Goal: Task Accomplishment & Management: Manage account settings

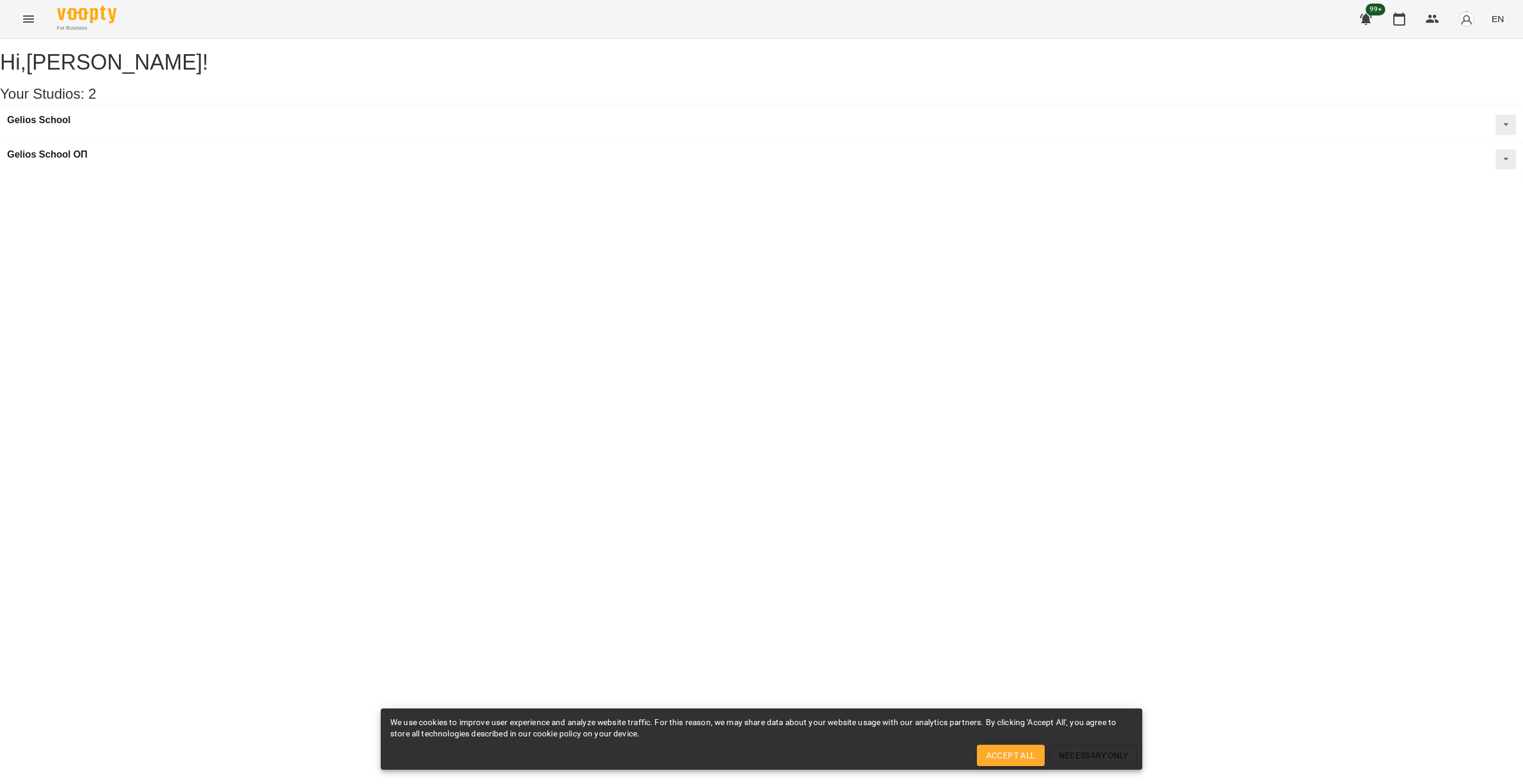
click at [25, 14] on icon "Menu" at bounding box center [28, 18] width 14 height 14
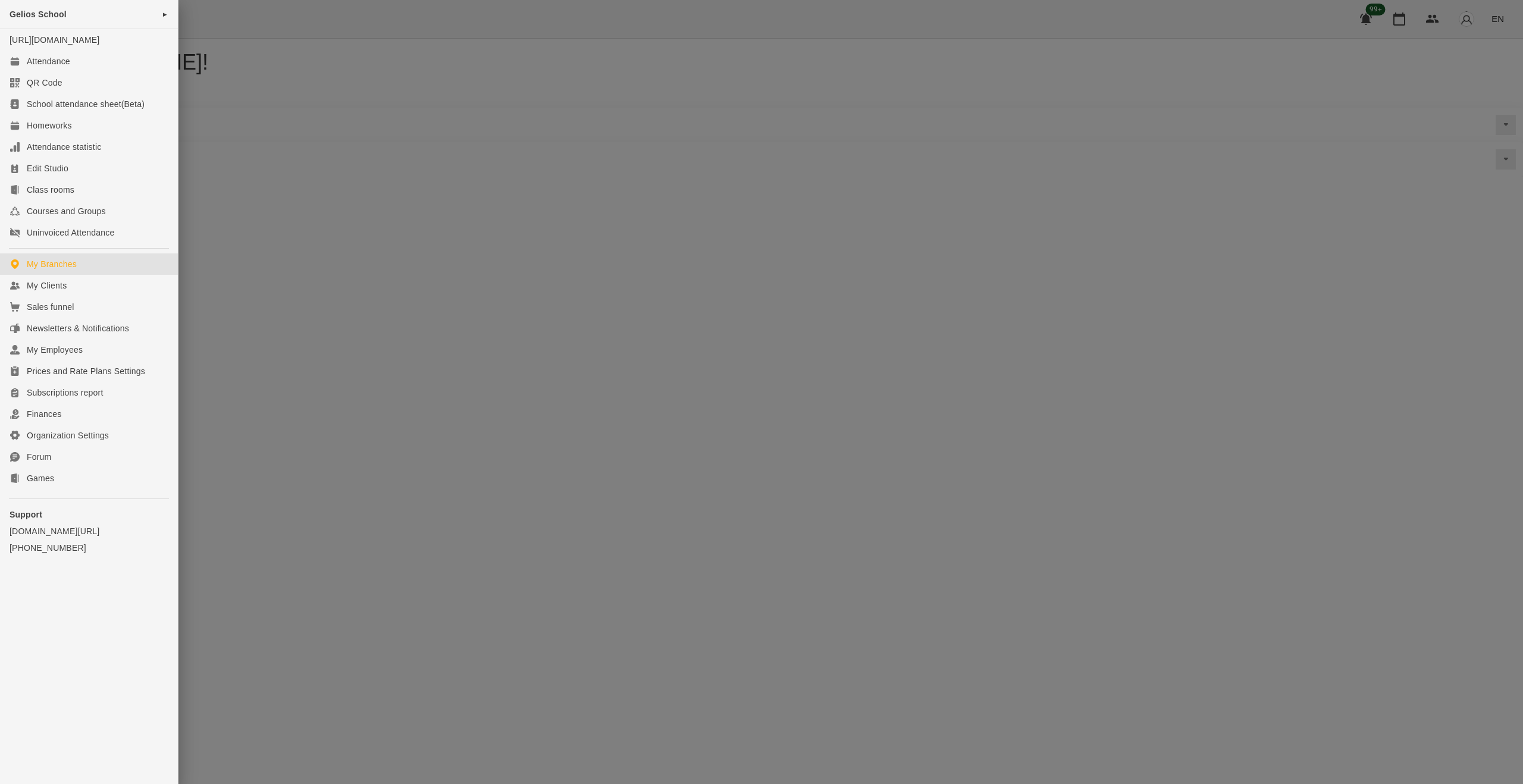
click at [470, 386] on div at bounding box center [761, 392] width 1523 height 784
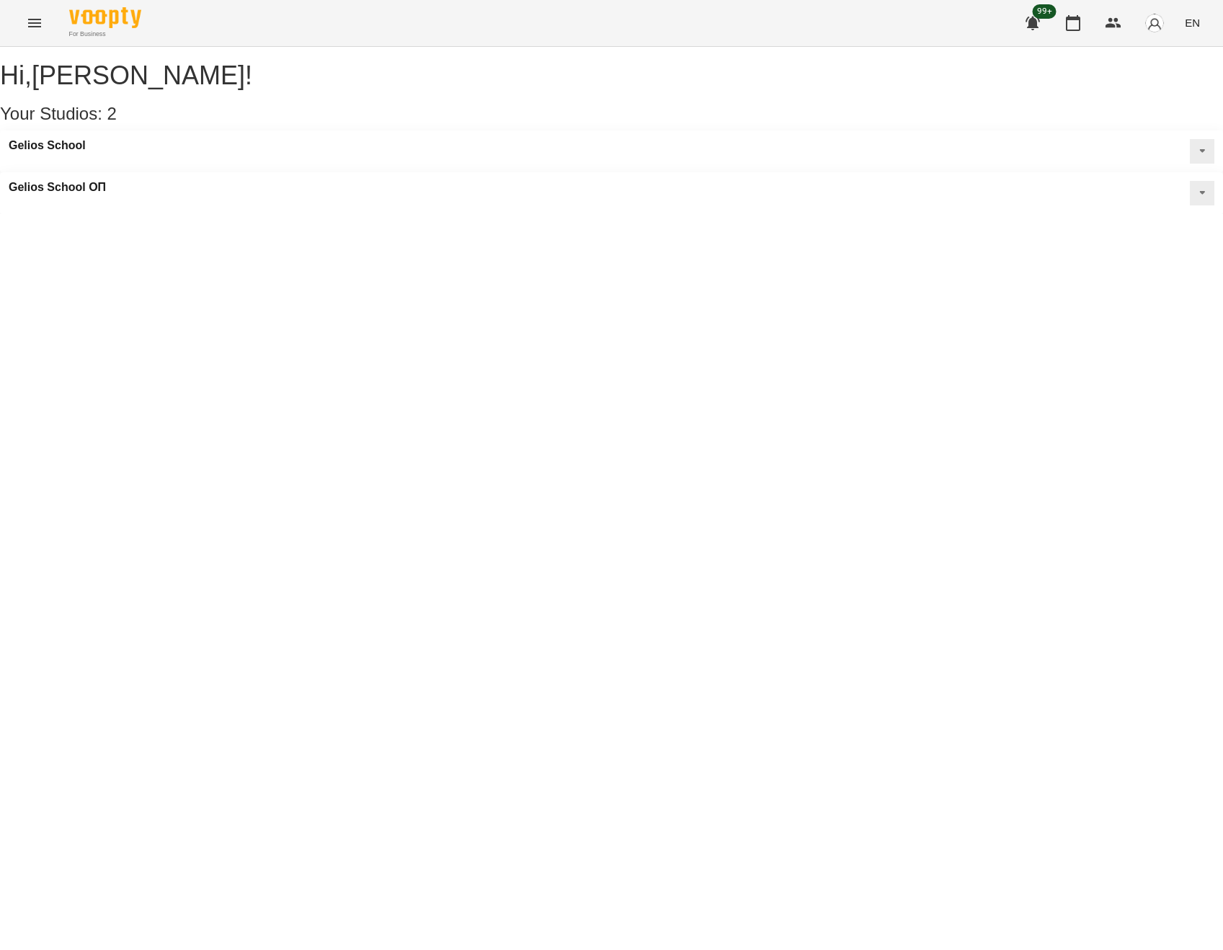
drag, startPoint x: 1221, startPoint y: 230, endPoint x: 1187, endPoint y: 228, distance: 33.9
click at [1187, 214] on div "Hi , Олексій Марченковський ! Your Studios: 2 Gelios School Gelios School ОП" at bounding box center [611, 130] width 1223 height 167
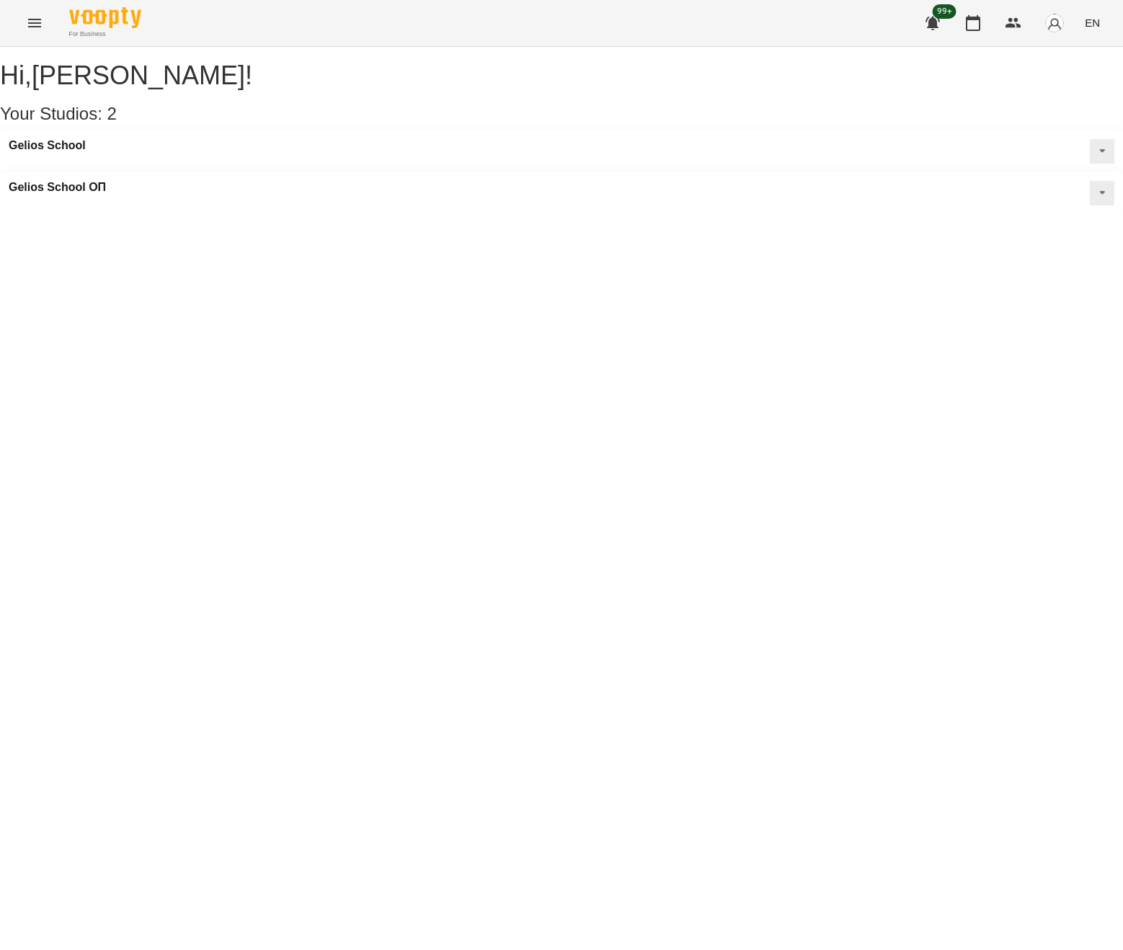
click at [575, 214] on div "Hi , Олексій Марченковський ! Your Studios: 2 Gelios School Gelios School ОП" at bounding box center [561, 130] width 1123 height 167
click at [83, 152] on h3 "Gelios School" at bounding box center [47, 145] width 77 height 13
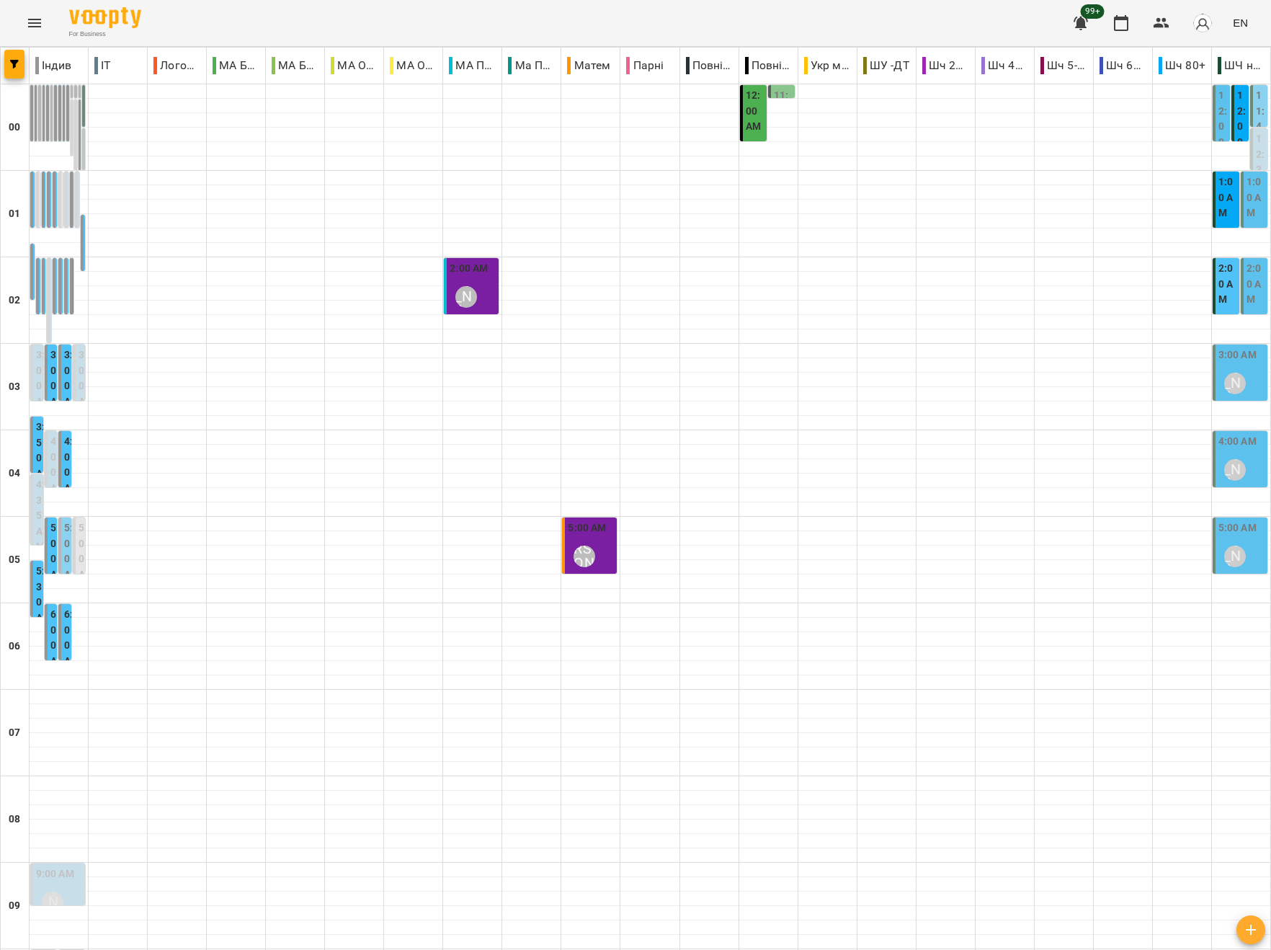
click at [32, 24] on icon "Menu" at bounding box center [34, 22] width 17 height 17
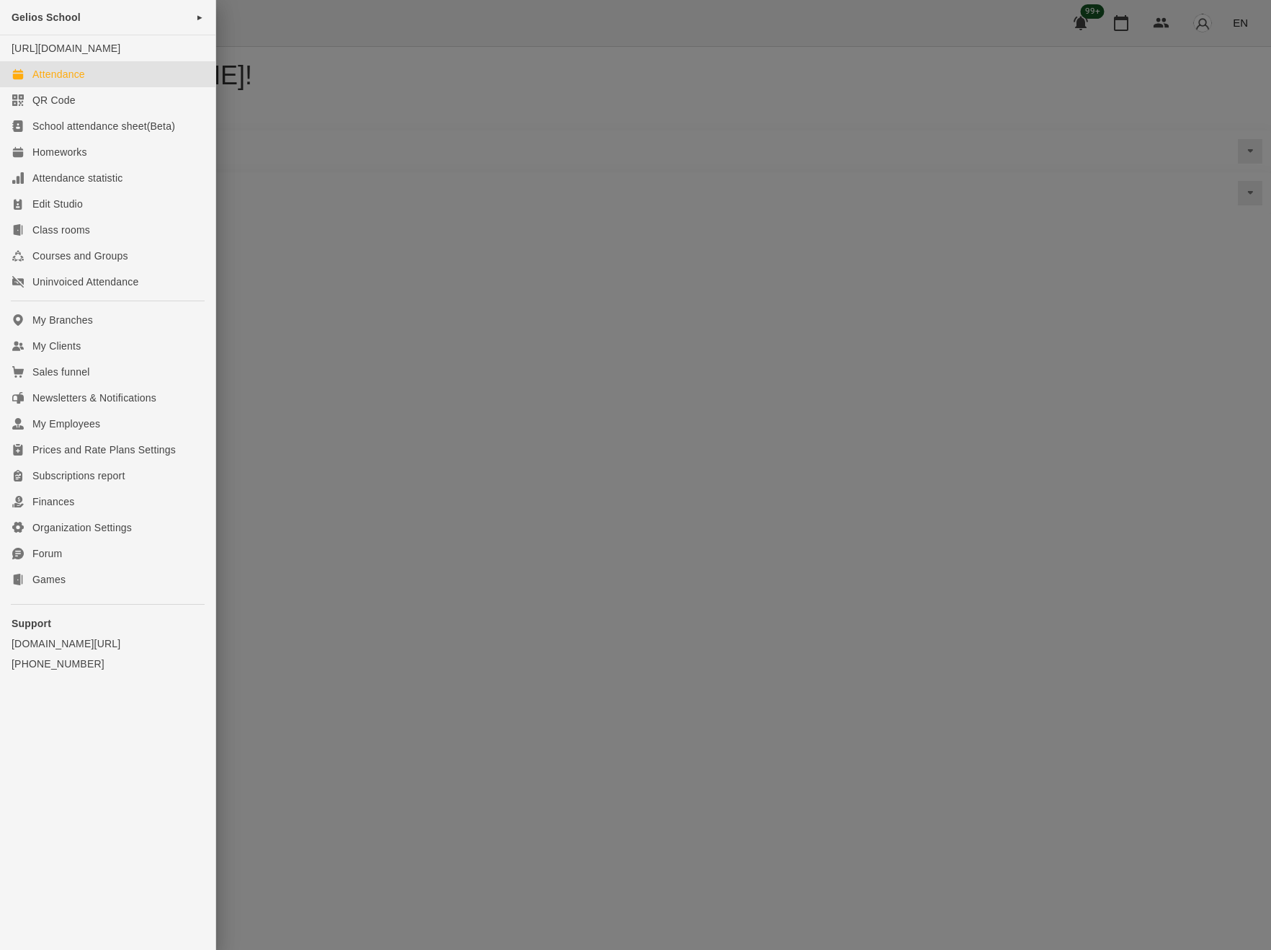
click at [649, 226] on div at bounding box center [635, 475] width 1271 height 950
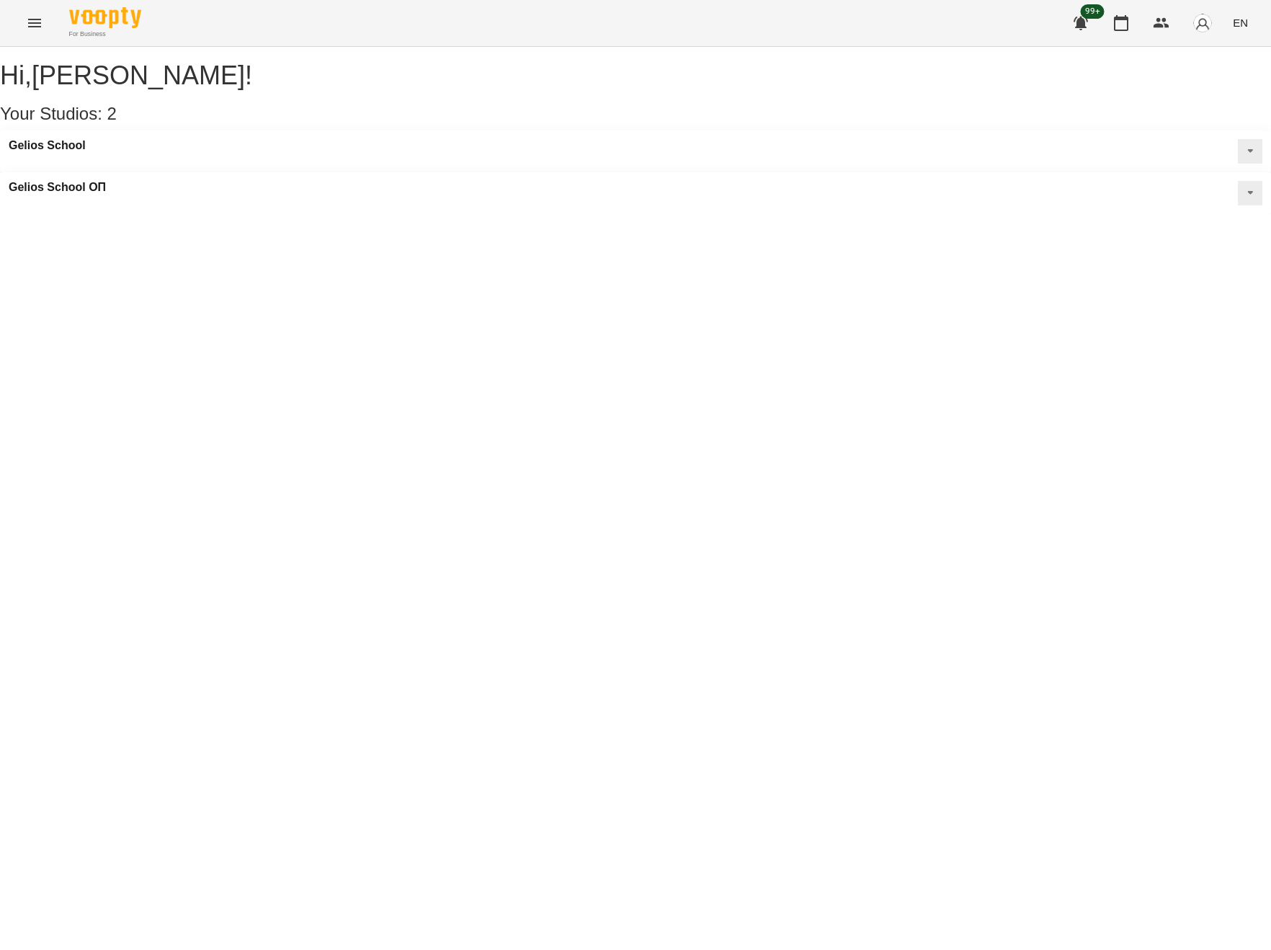
click at [1238, 181] on button at bounding box center [1250, 193] width 24 height 24
click at [1248, 191] on icon at bounding box center [1250, 193] width 5 height 4
click at [106, 181] on h3 "Gelios School ОП" at bounding box center [57, 187] width 97 height 13
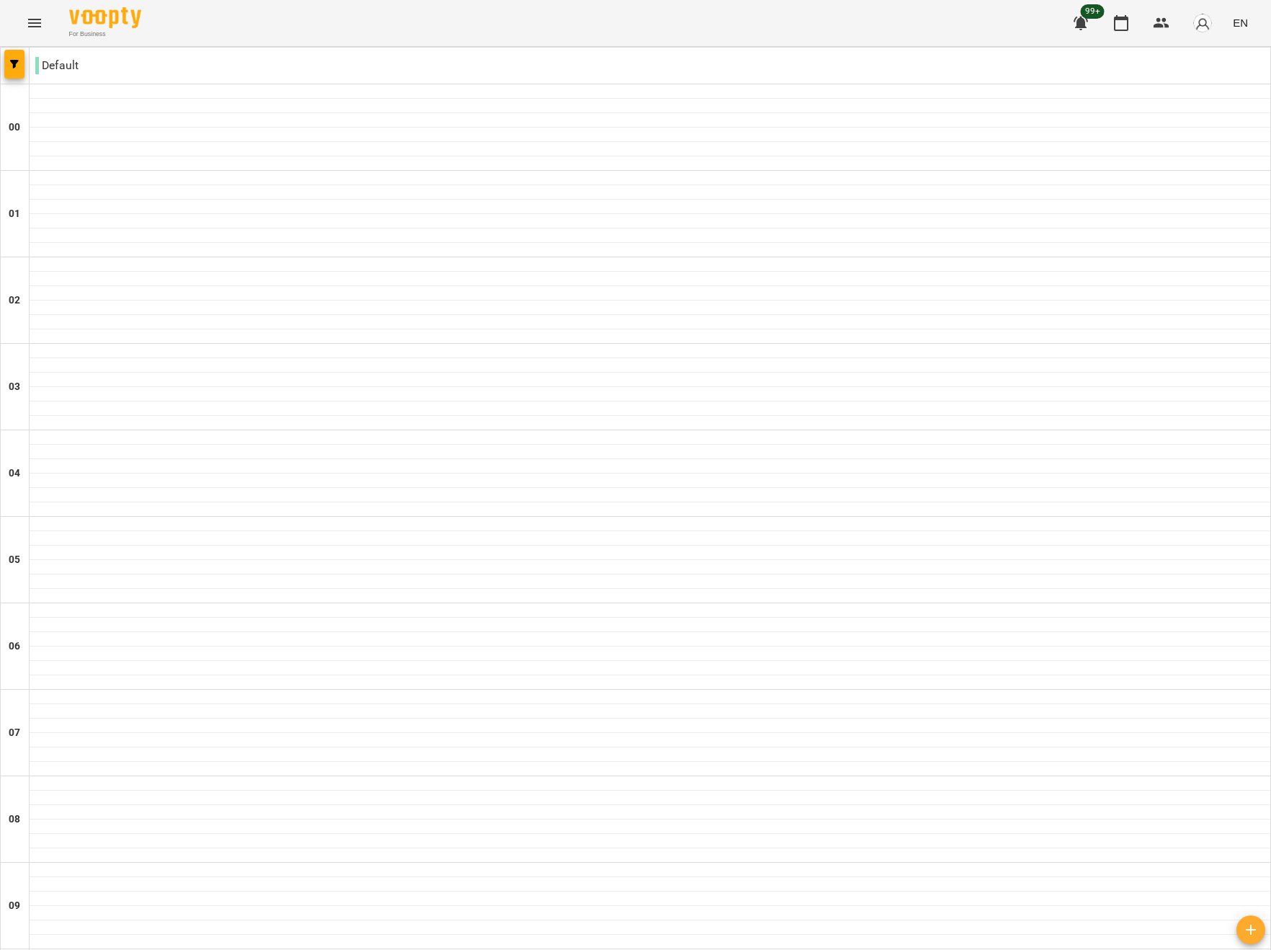
click at [26, 22] on icon "Menu" at bounding box center [34, 22] width 17 height 17
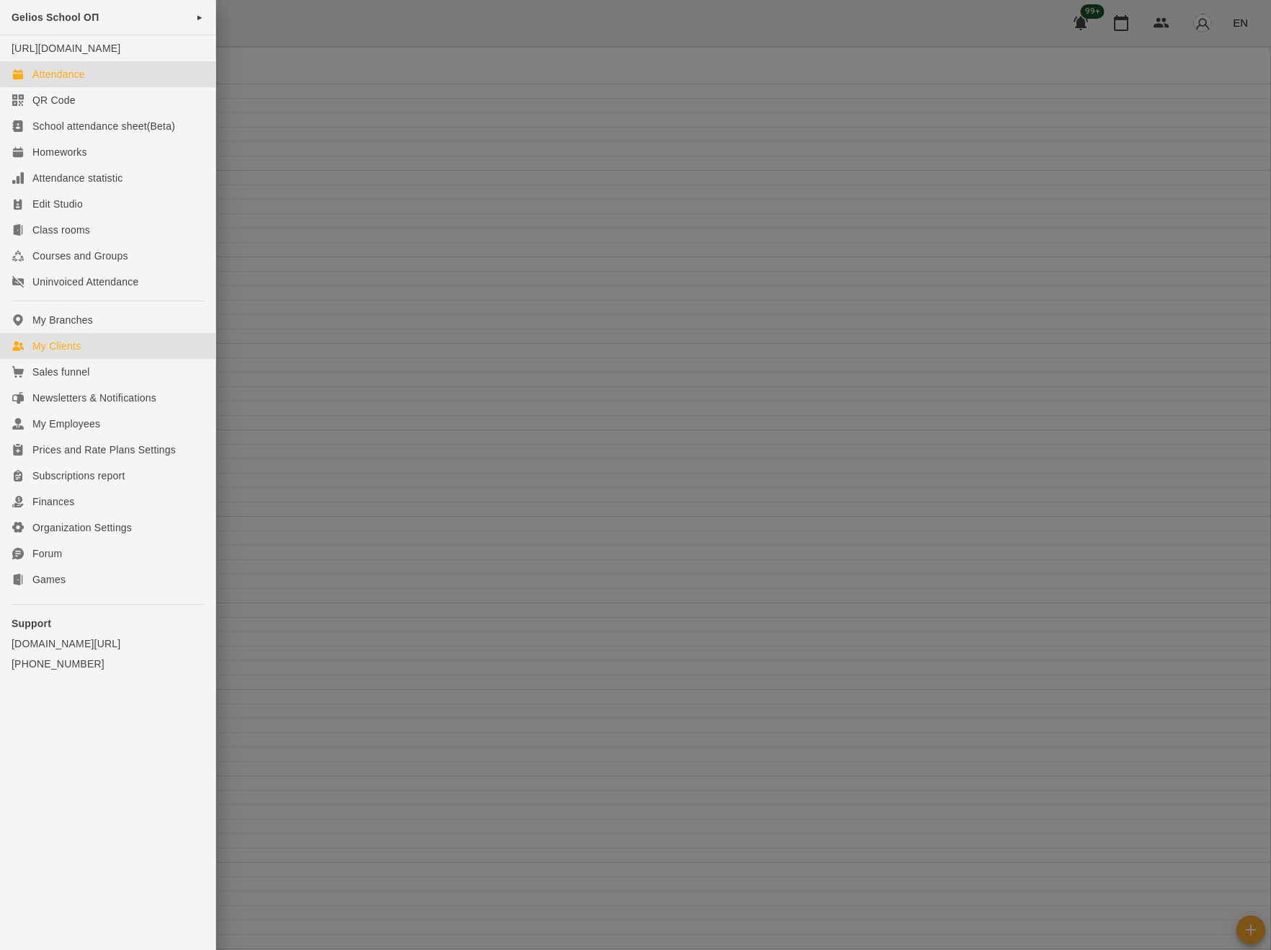
click at [71, 353] on div "My Clients" at bounding box center [56, 346] width 48 height 14
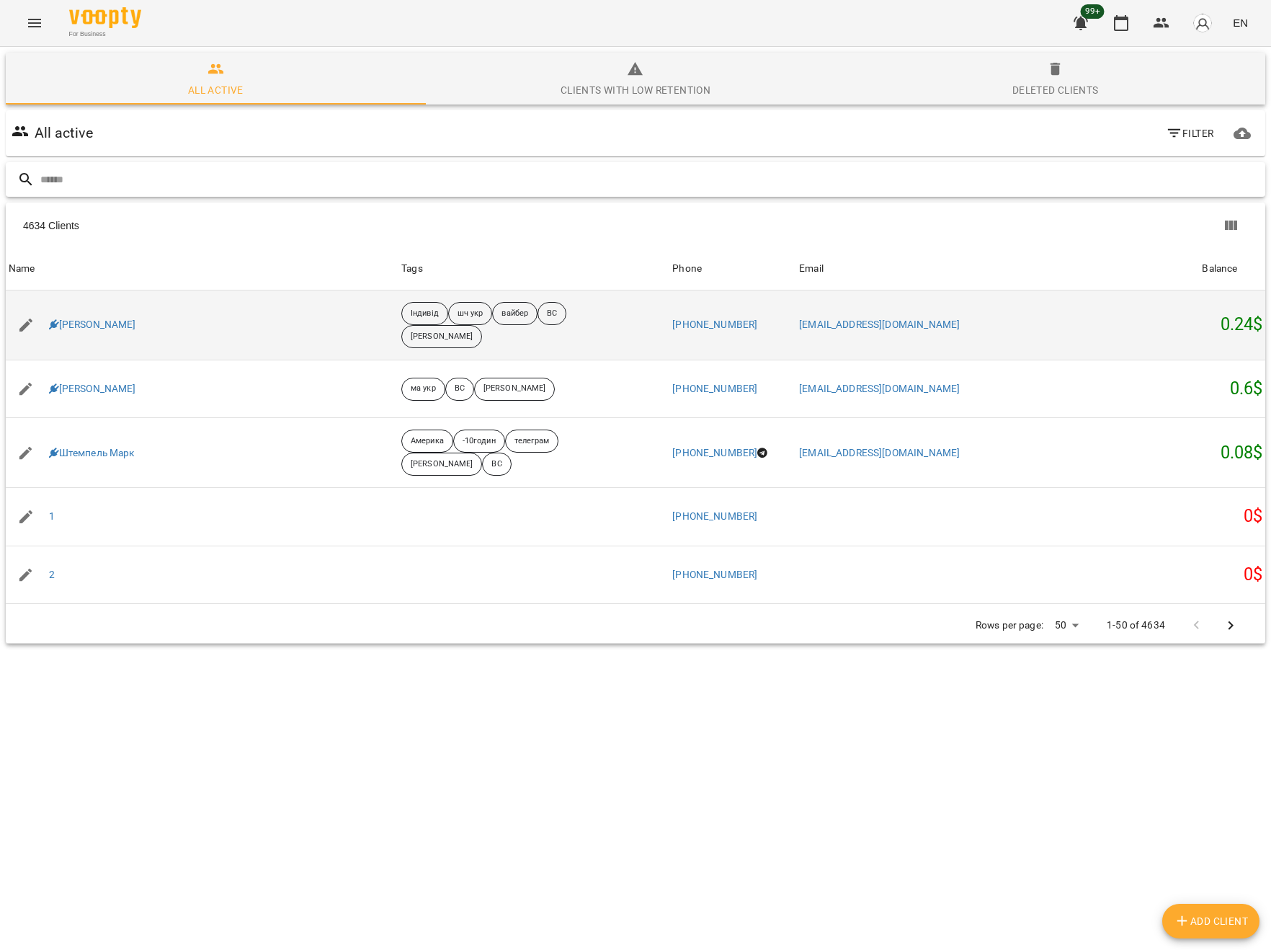
scroll to position [146, 0]
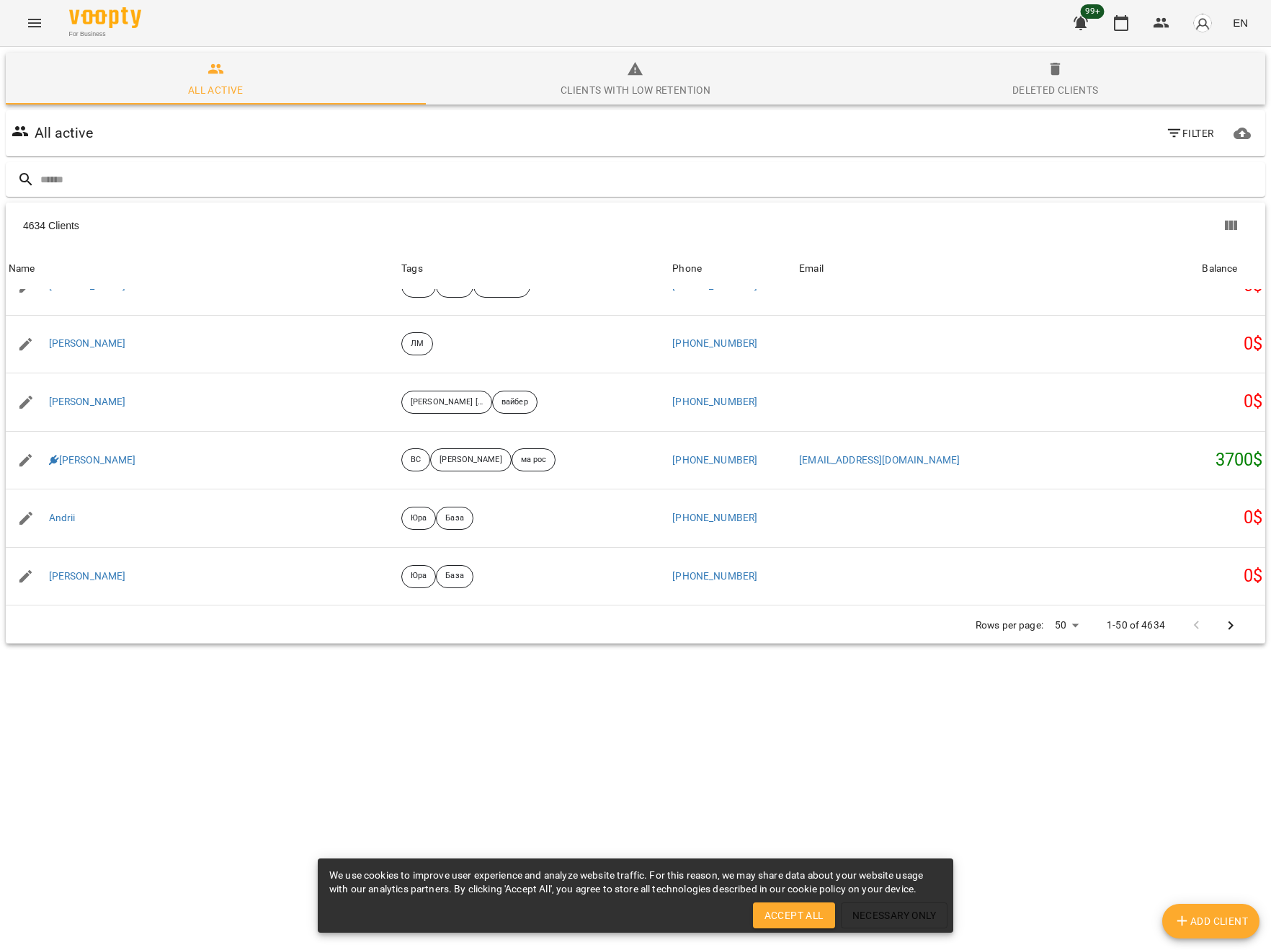
scroll to position [2044, 0]
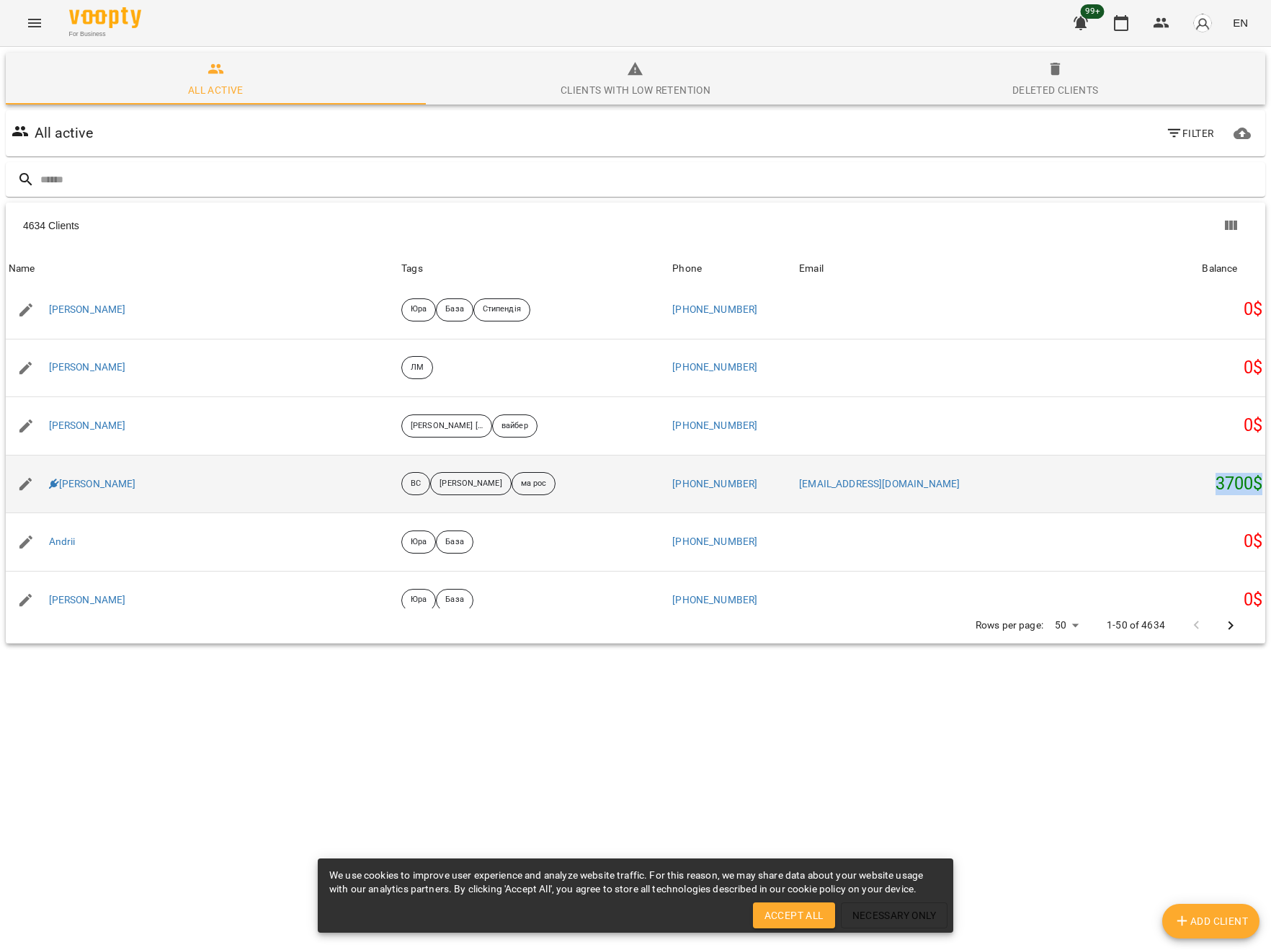
drag, startPoint x: 1261, startPoint y: 483, endPoint x: 1213, endPoint y: 485, distance: 47.6
click at [1213, 485] on h5 "3700 $" at bounding box center [1232, 484] width 61 height 22
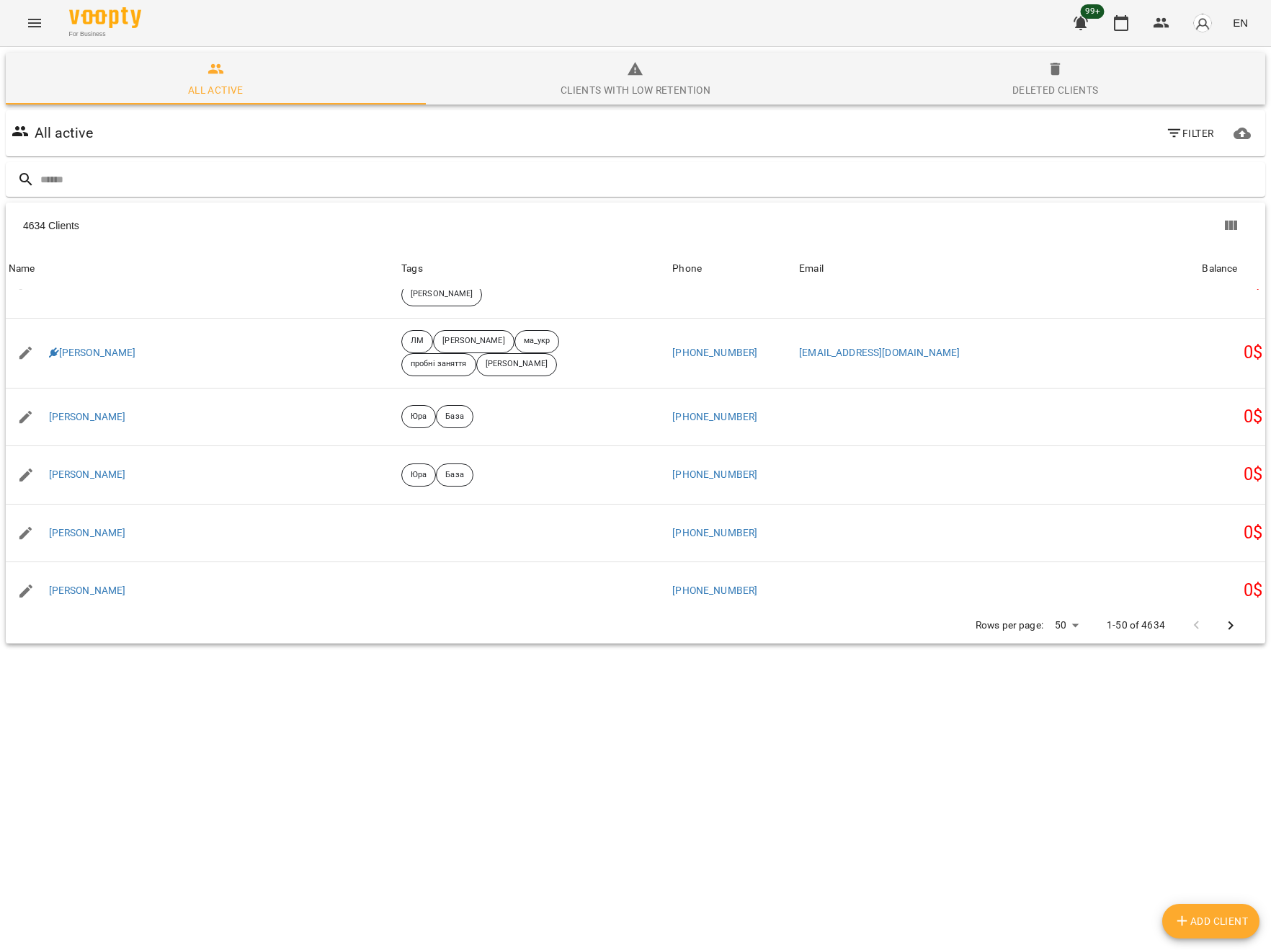
scroll to position [63, 0]
click at [1072, 562] on body "For Business 99+ EN All active Clients with low retention Deleted clients All a…" at bounding box center [635, 375] width 1271 height 750
click at [1072, 665] on li "All" at bounding box center [1072, 664] width 43 height 26
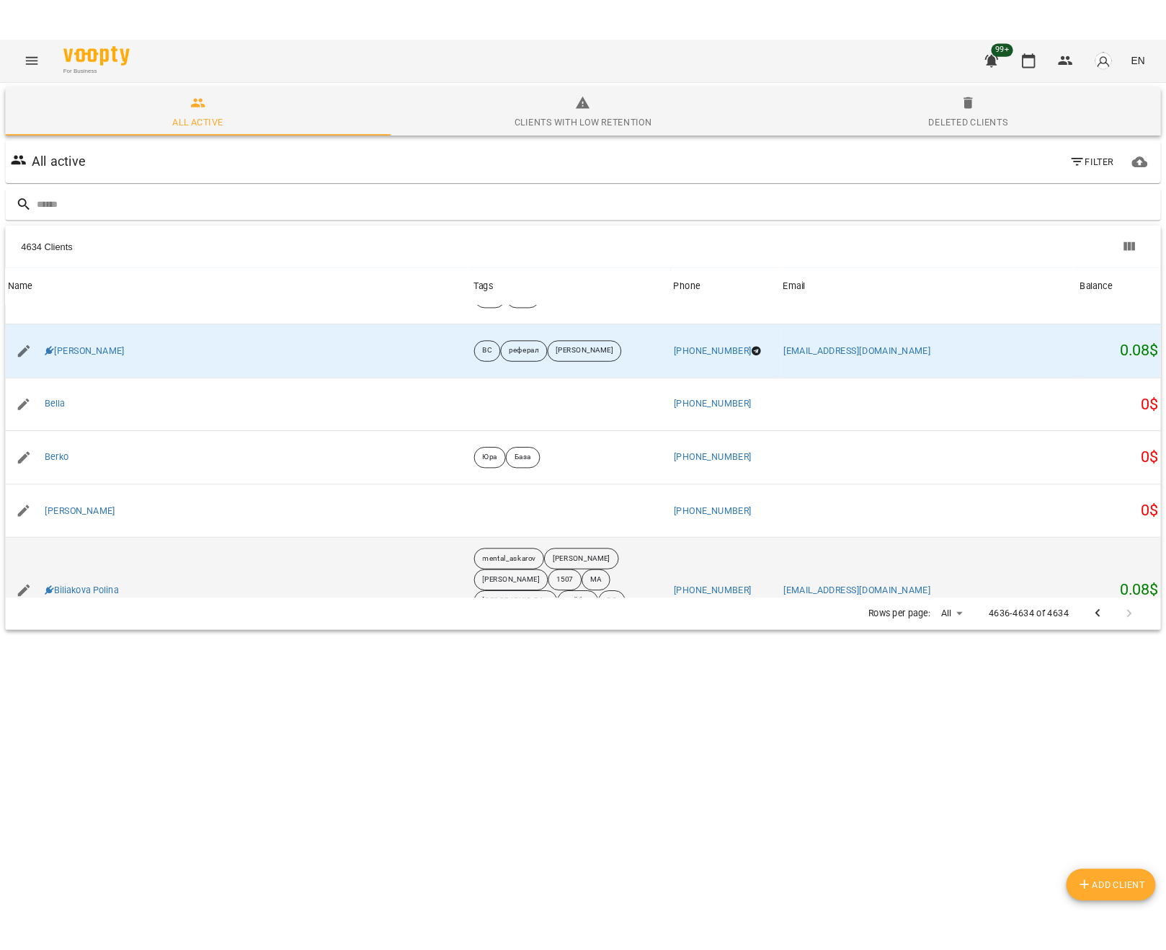
scroll to position [6118, 0]
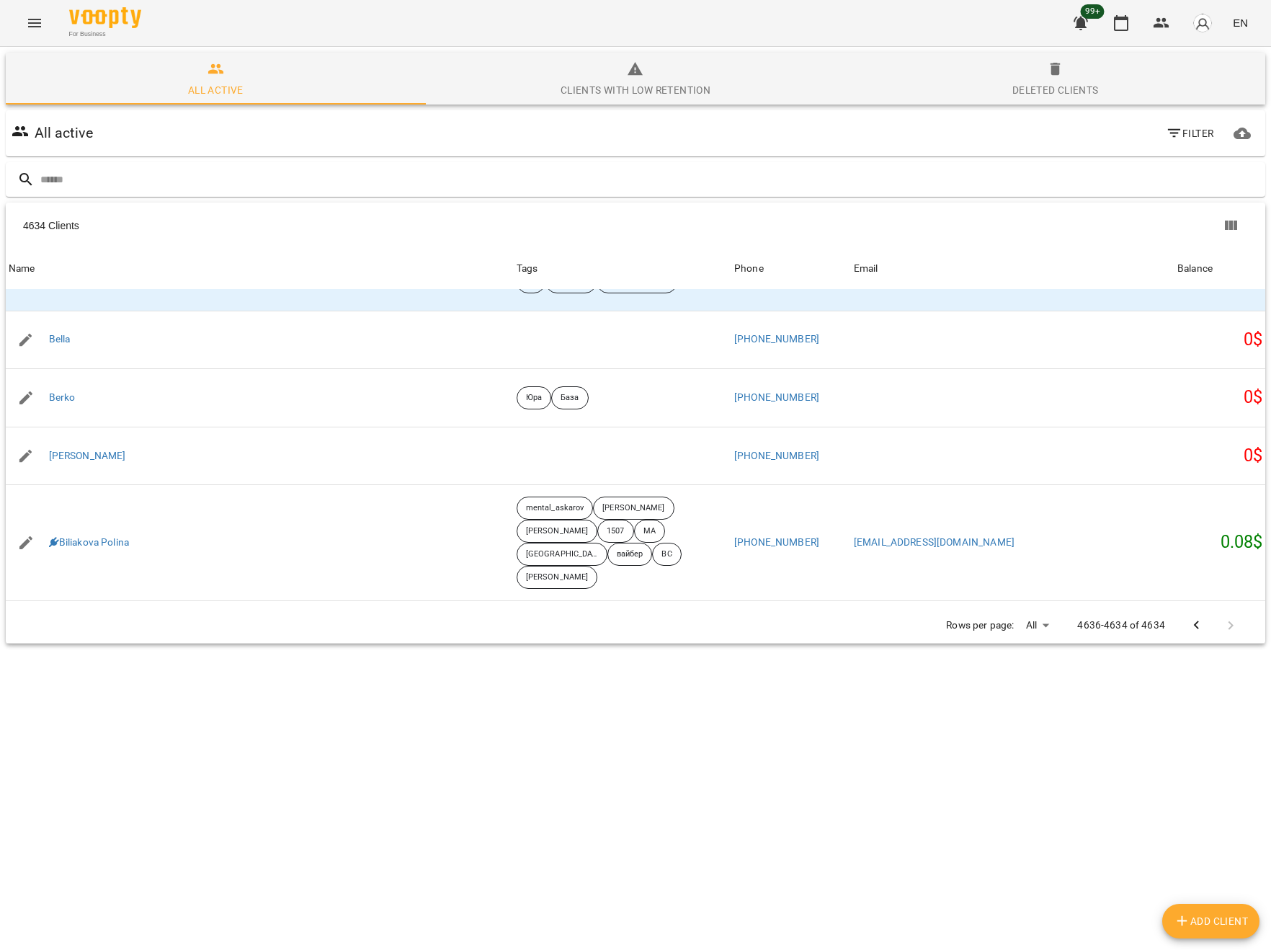
click at [915, 625] on body "For Business 99+ EN All active Clients with low retention Deleted clients All a…" at bounding box center [635, 375] width 1271 height 750
click at [909, 543] on li "100" at bounding box center [912, 549] width 43 height 26
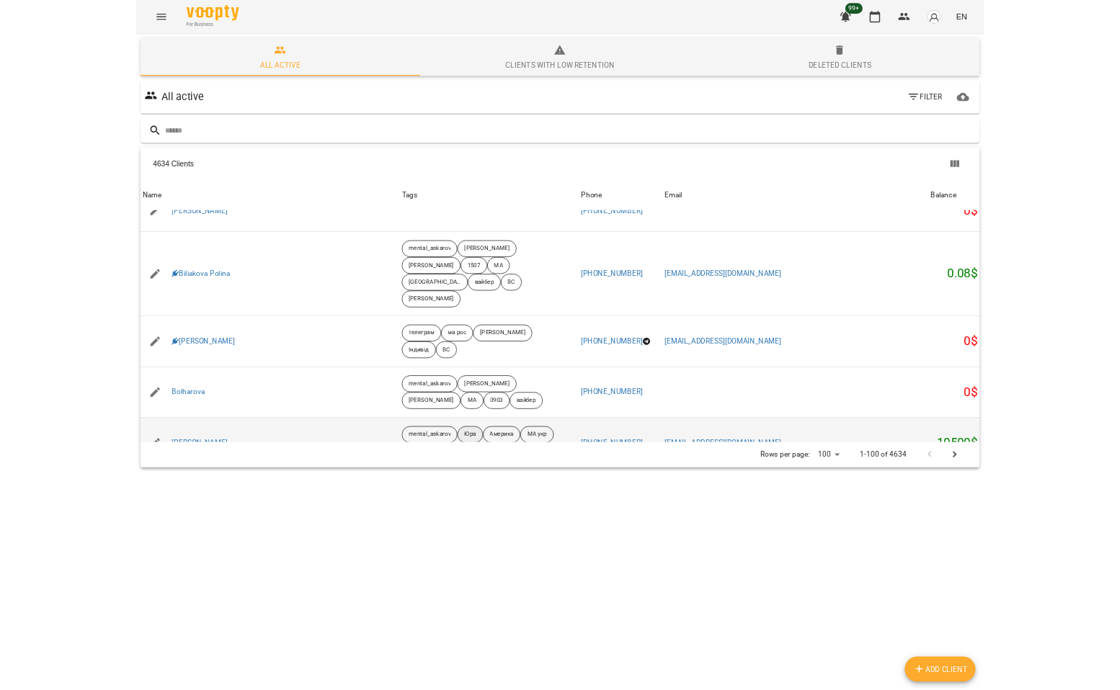
scroll to position [6309, 0]
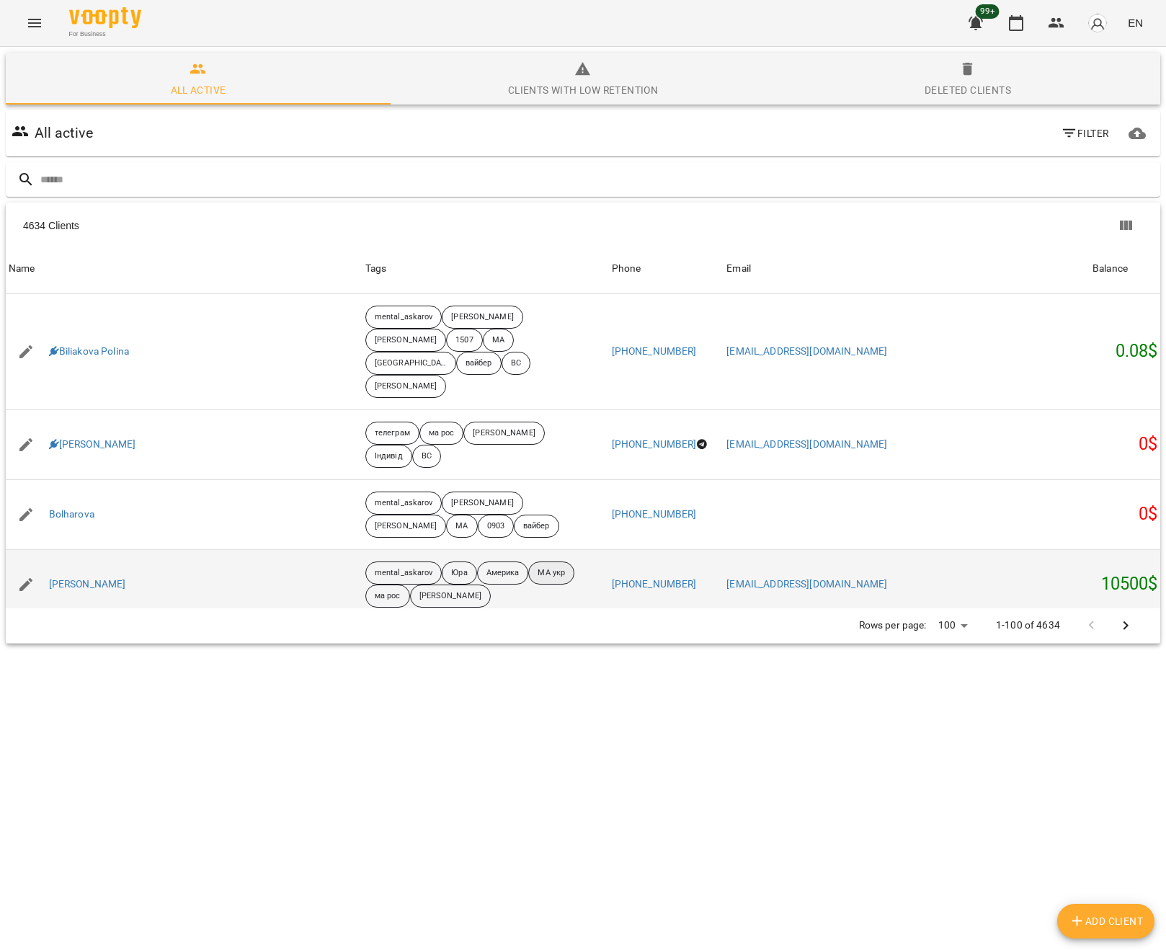
click at [537, 567] on p "МА укр" at bounding box center [550, 573] width 27 height 12
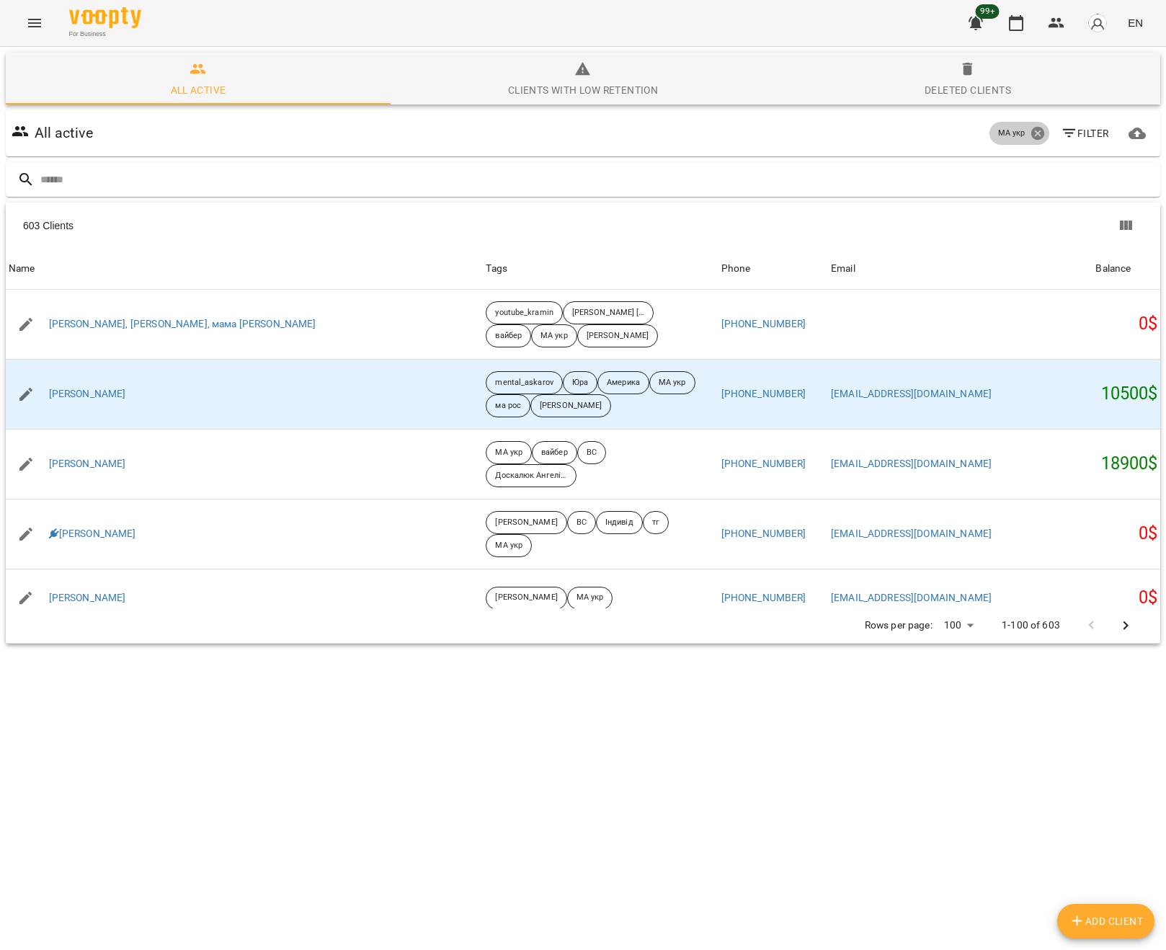
click at [1038, 133] on icon at bounding box center [1038, 133] width 16 height 16
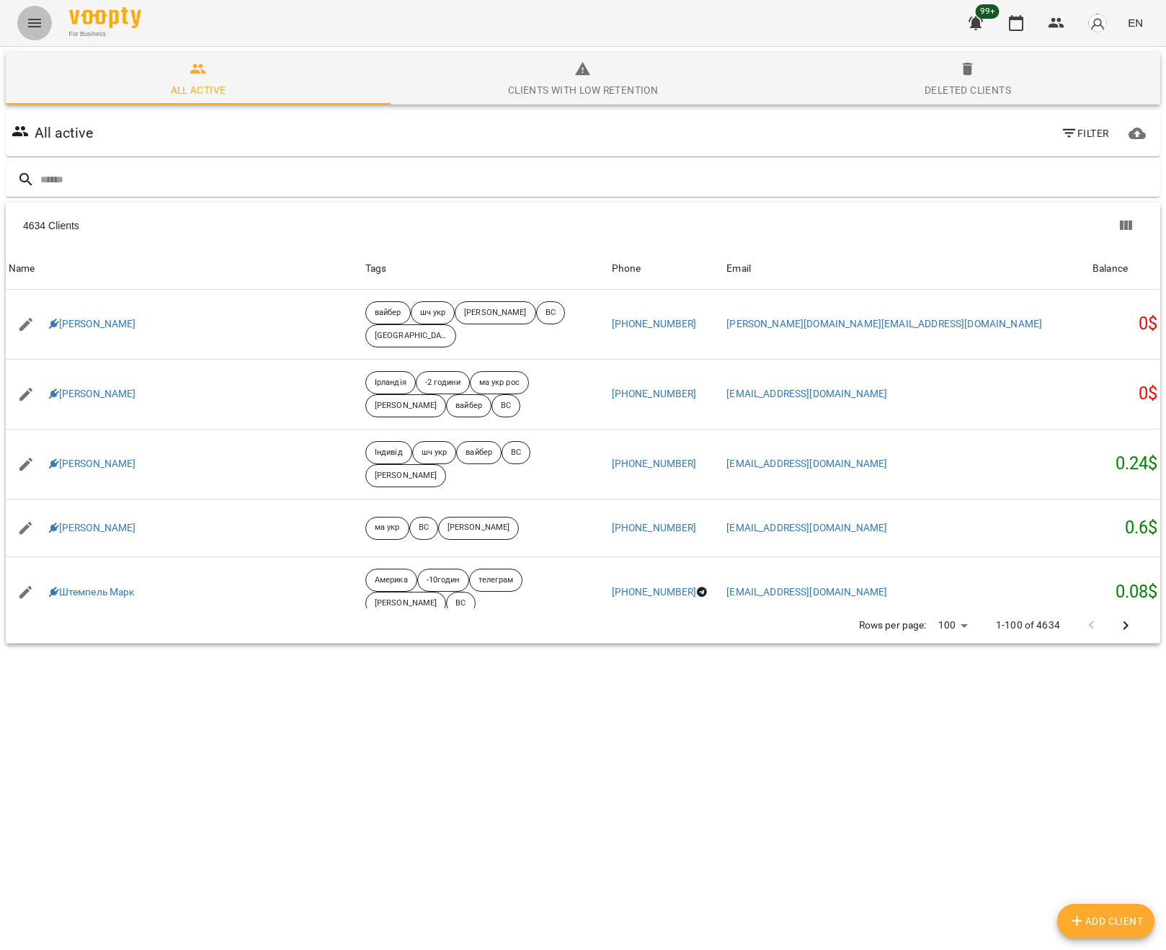
click at [29, 20] on icon "Menu" at bounding box center [34, 22] width 17 height 17
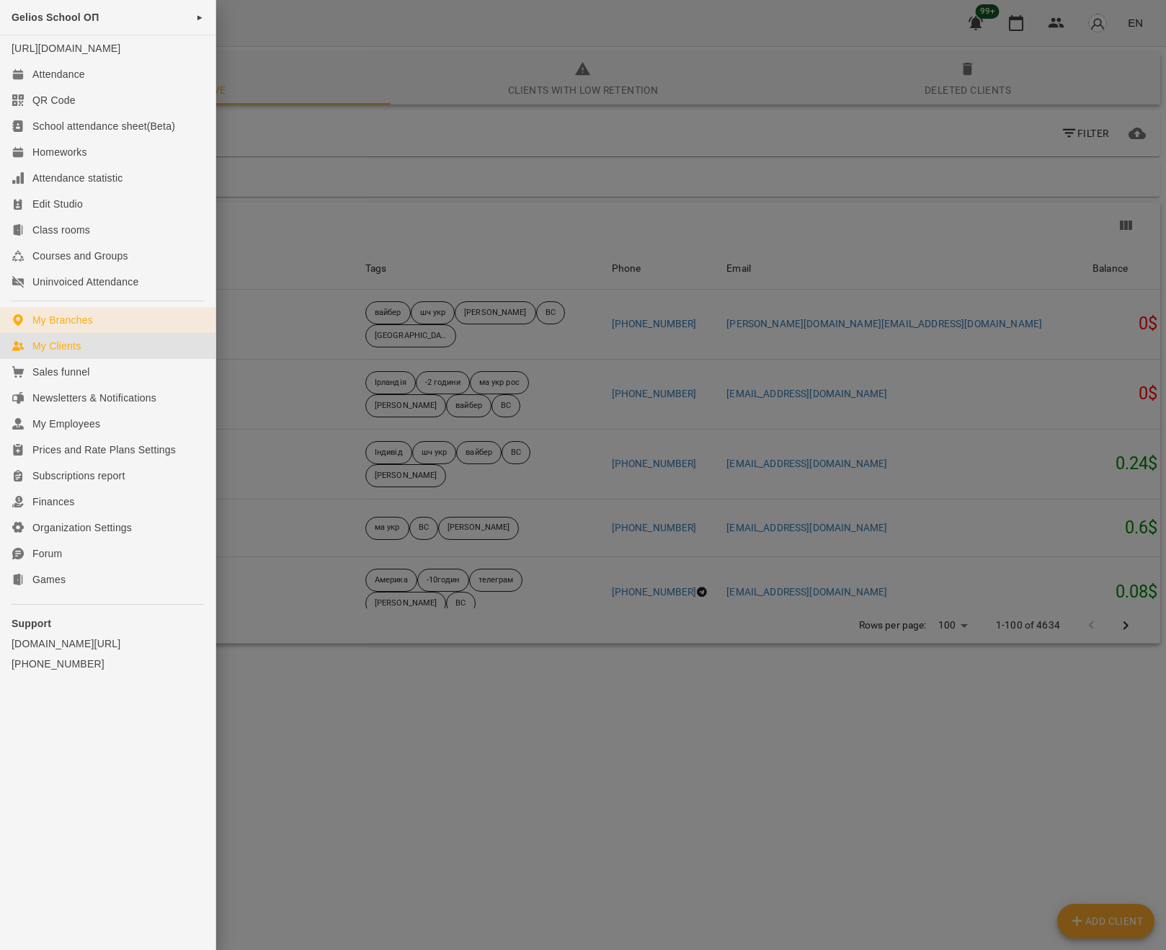
click at [87, 327] on div "My Branches" at bounding box center [62, 320] width 61 height 14
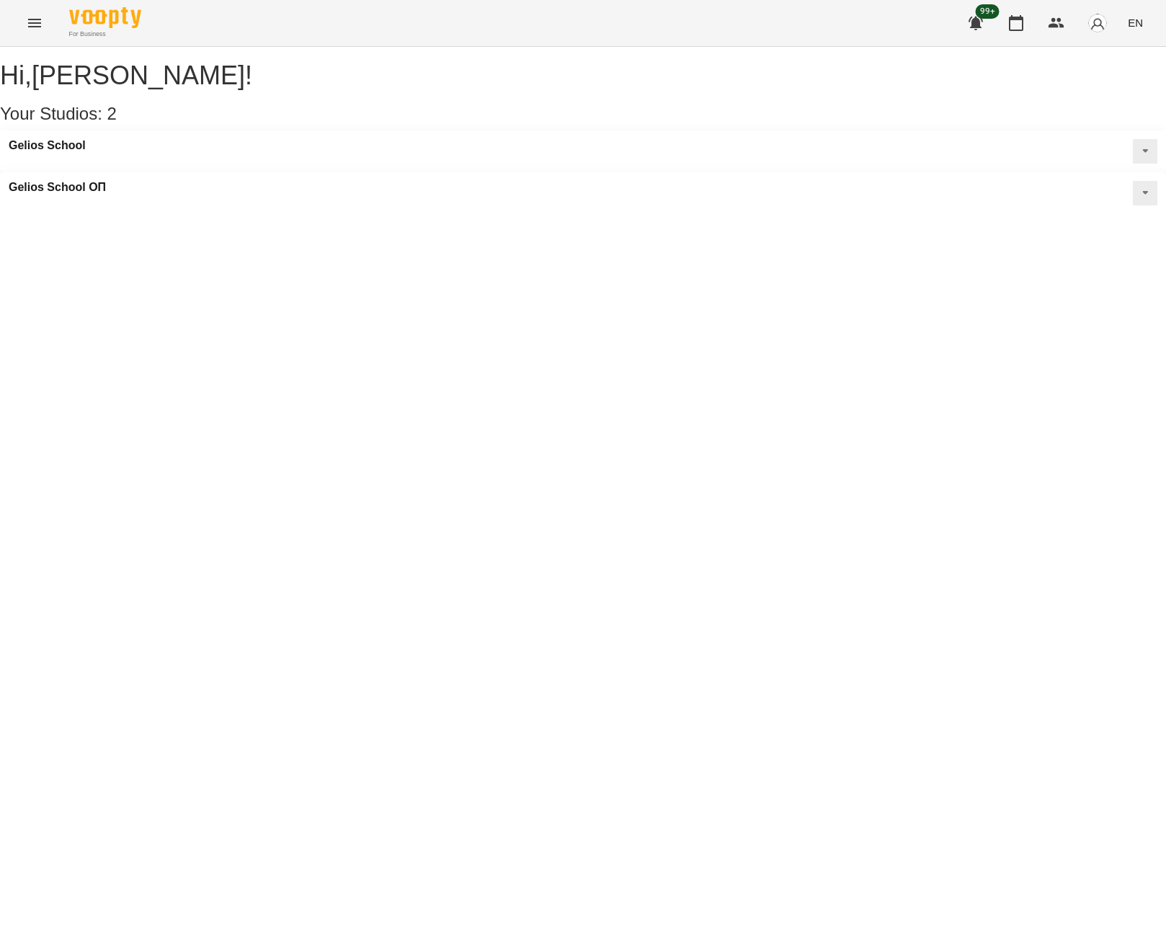
click at [1142, 191] on icon at bounding box center [1145, 193] width 6 height 4
click at [1067, 217] on span "Edit Studio" at bounding box center [1089, 223] width 45 height 12
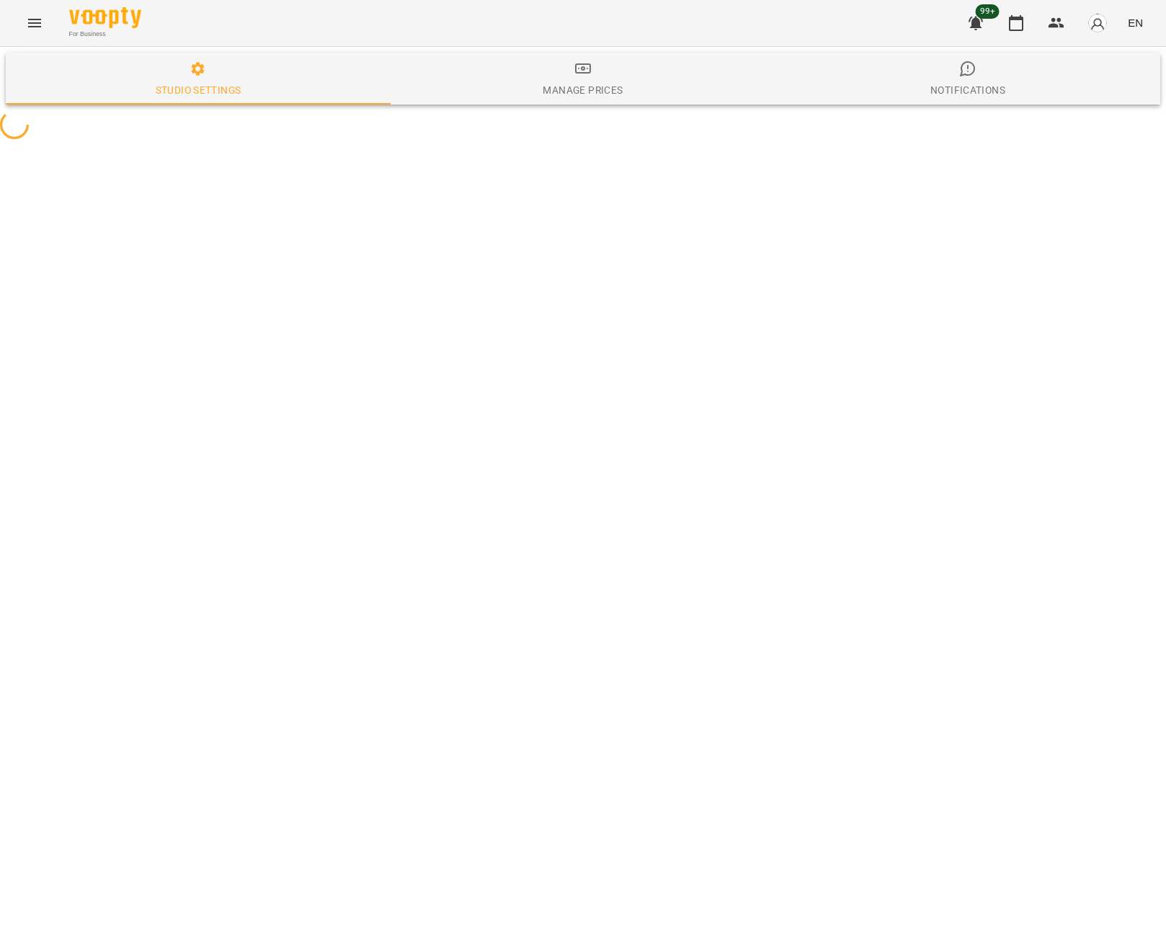
select select "**"
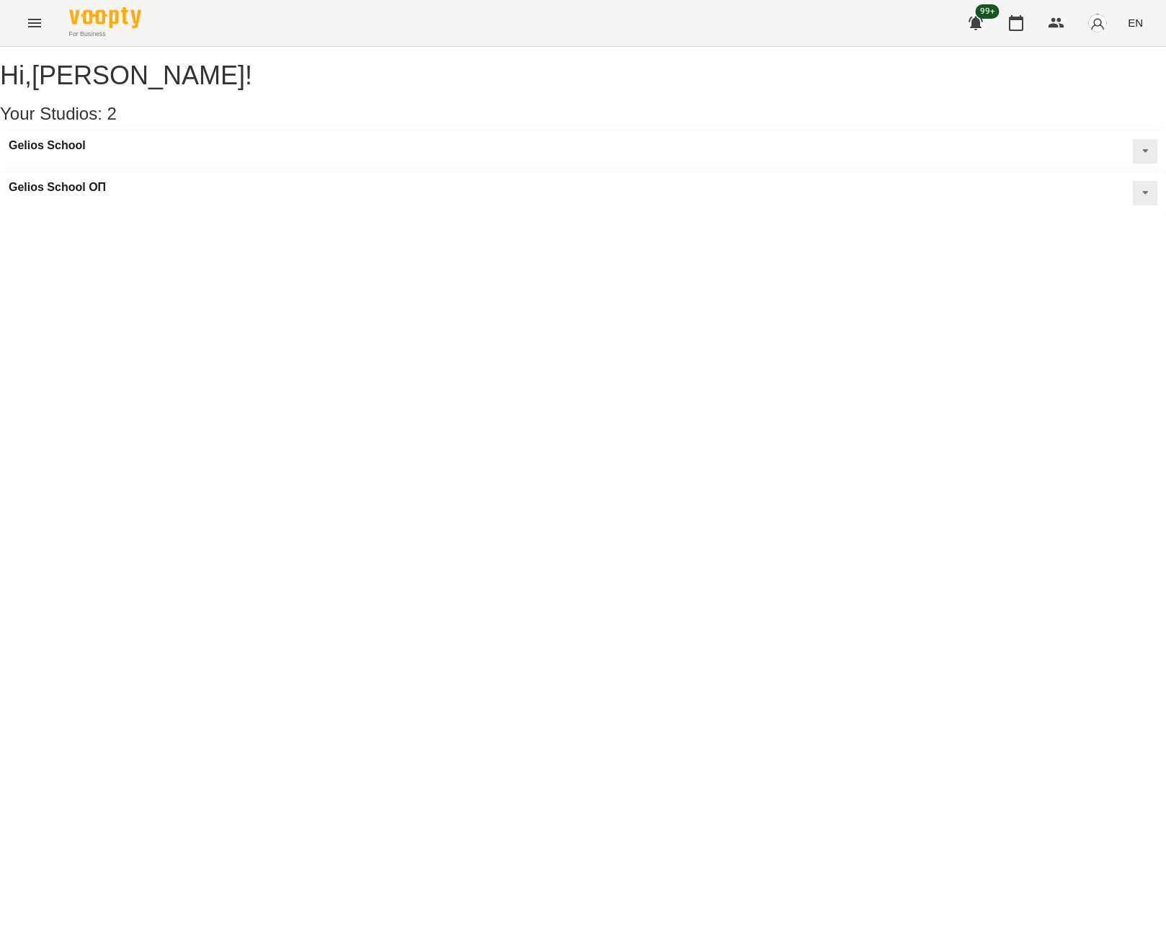
click at [1133, 181] on button at bounding box center [1145, 193] width 24 height 24
click at [106, 181] on h3 "Gelios School ОП" at bounding box center [57, 187] width 97 height 13
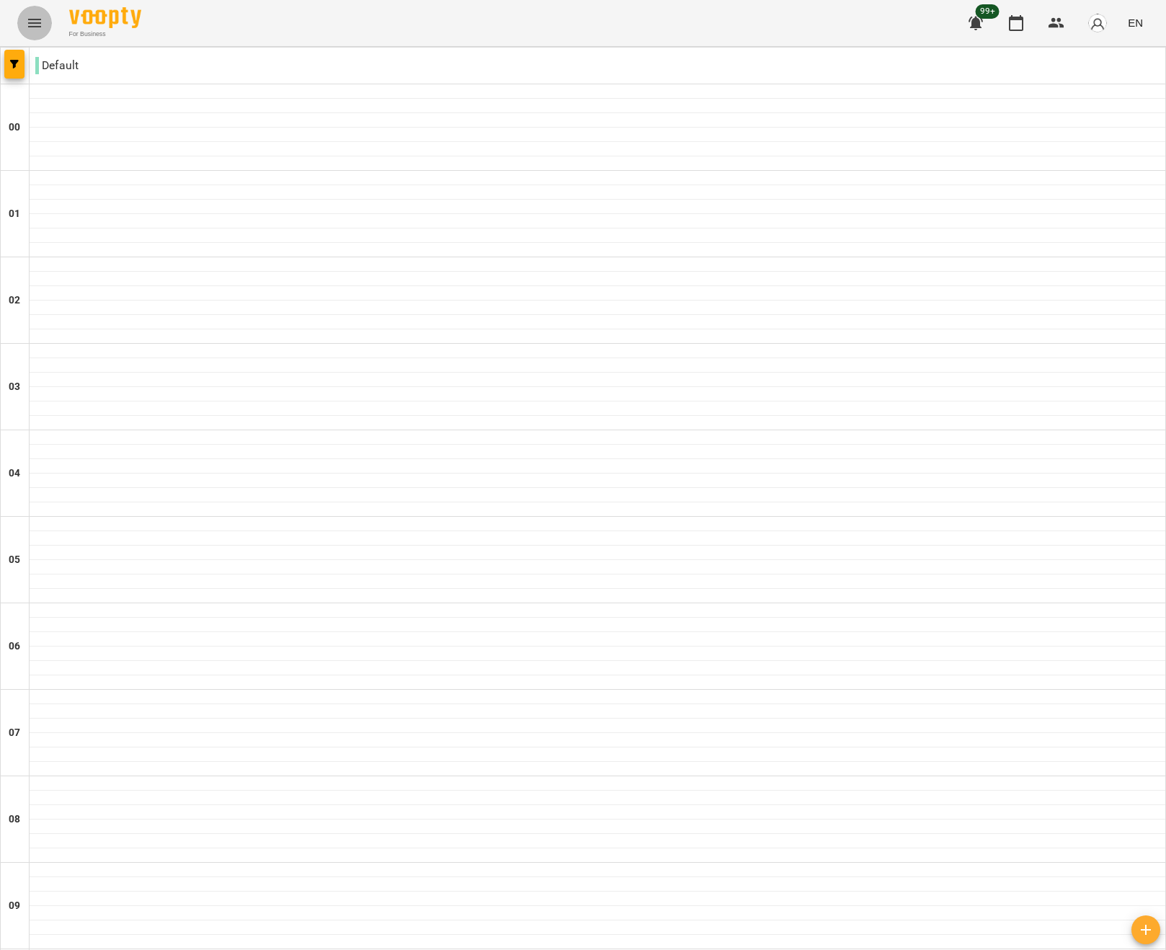
click at [36, 27] on icon "Menu" at bounding box center [34, 22] width 17 height 17
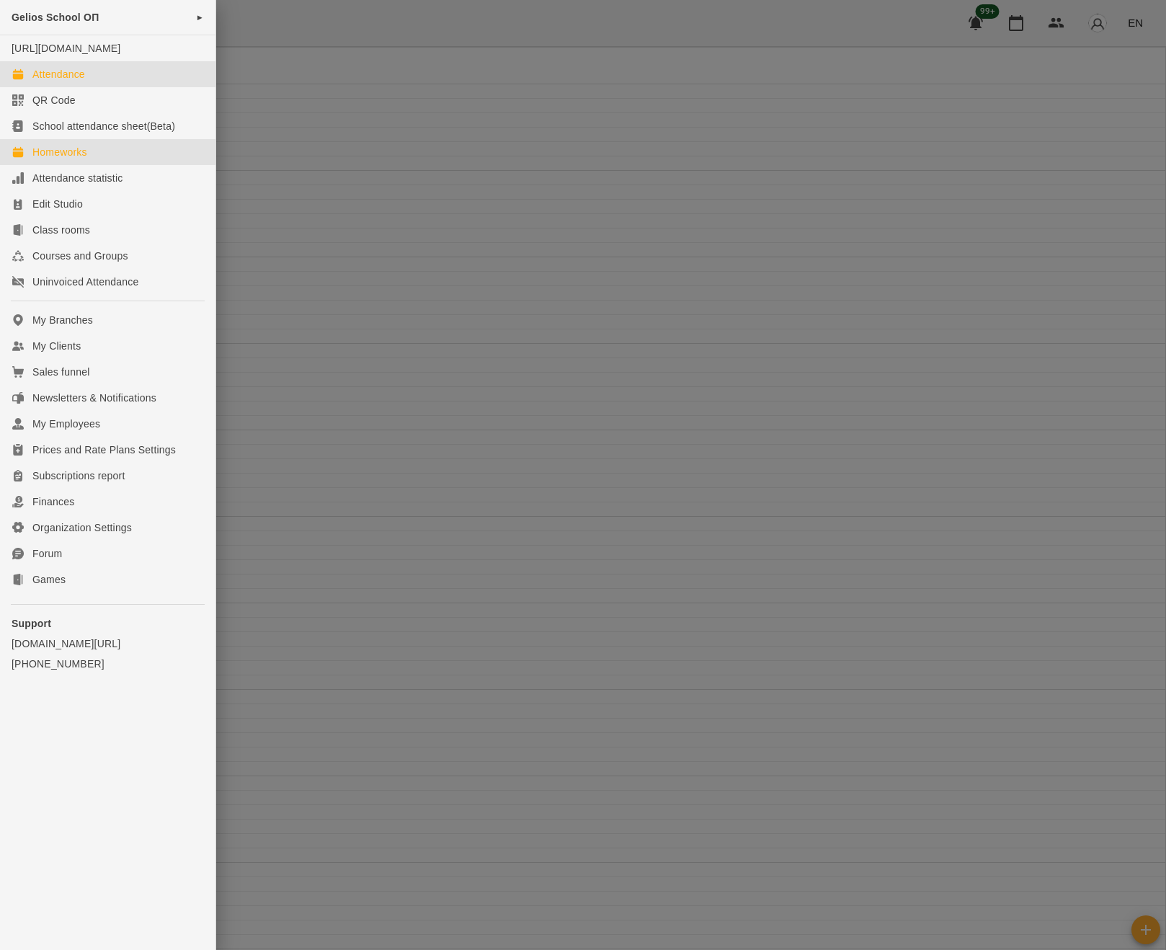
click at [76, 159] on div "Homeworks" at bounding box center [59, 152] width 55 height 14
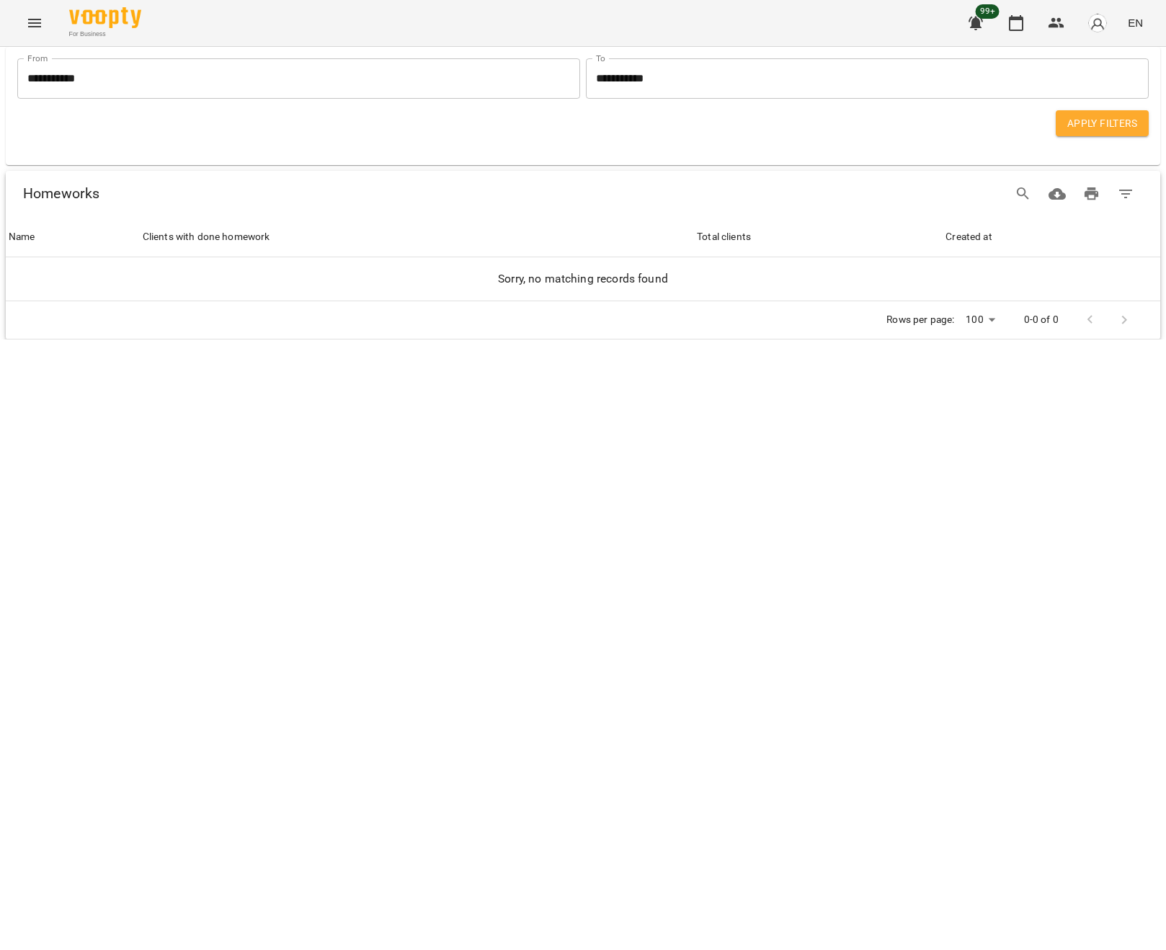
click at [342, 90] on input "**********" at bounding box center [298, 78] width 563 height 40
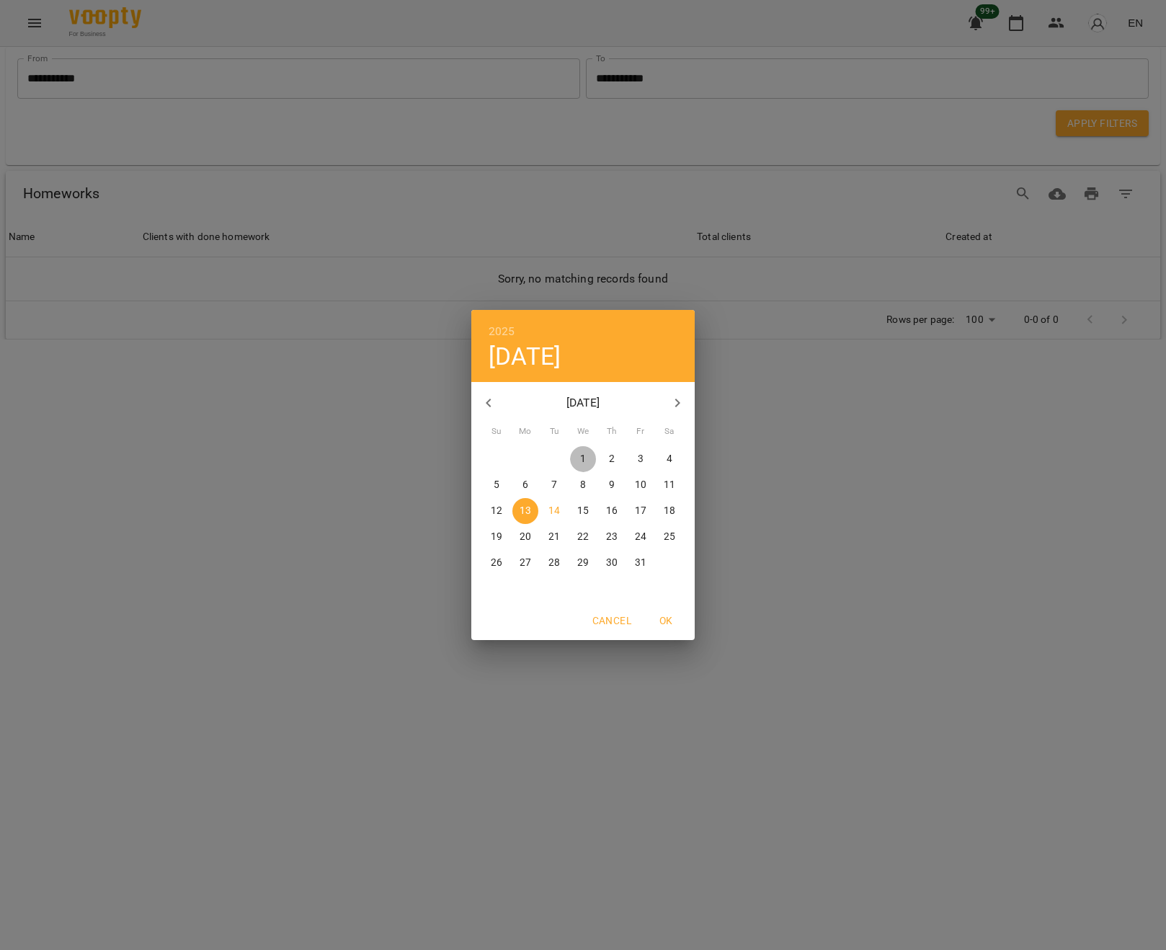
click at [582, 458] on p "1" at bounding box center [583, 459] width 6 height 14
type input "**********"
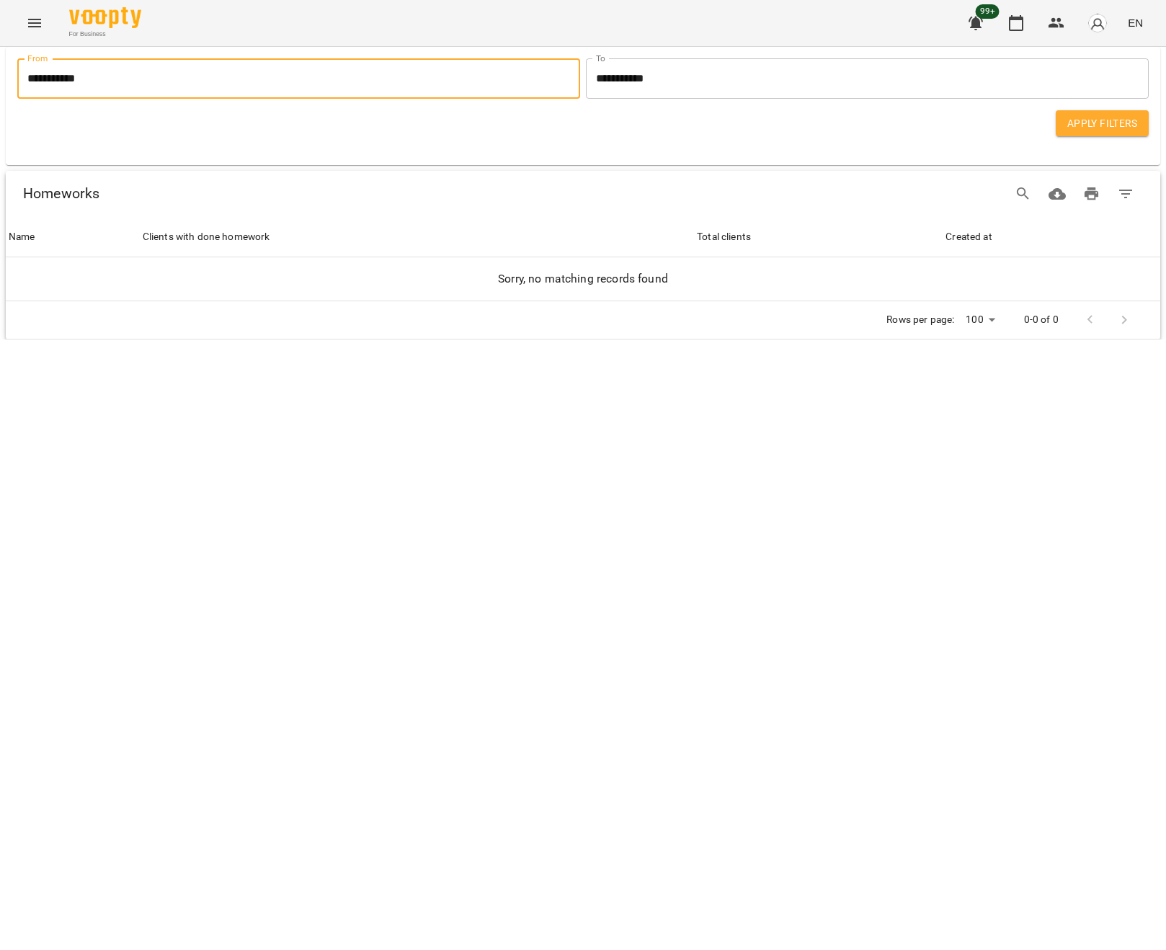
click at [856, 84] on input "**********" at bounding box center [867, 78] width 563 height 40
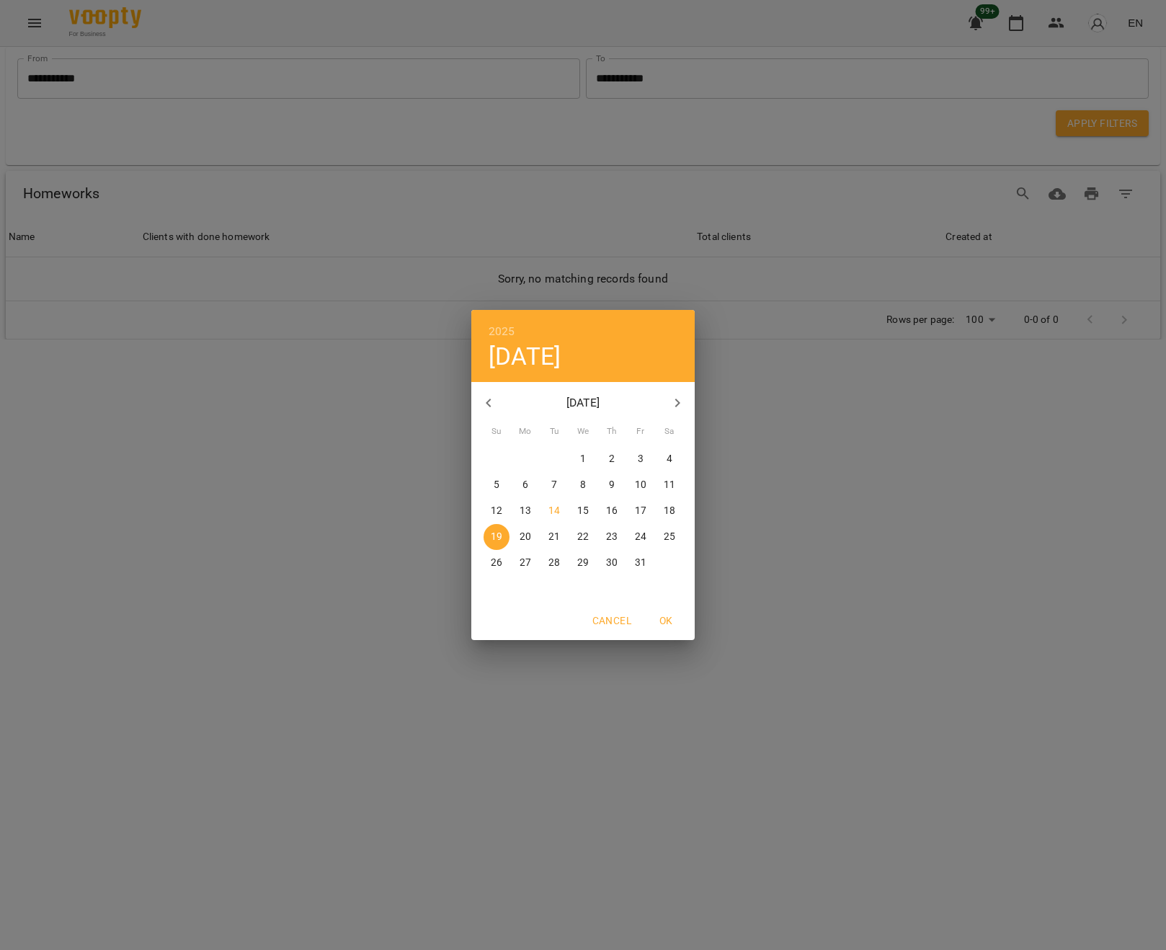
click at [643, 559] on p "31" at bounding box center [641, 563] width 12 height 14
type input "**********"
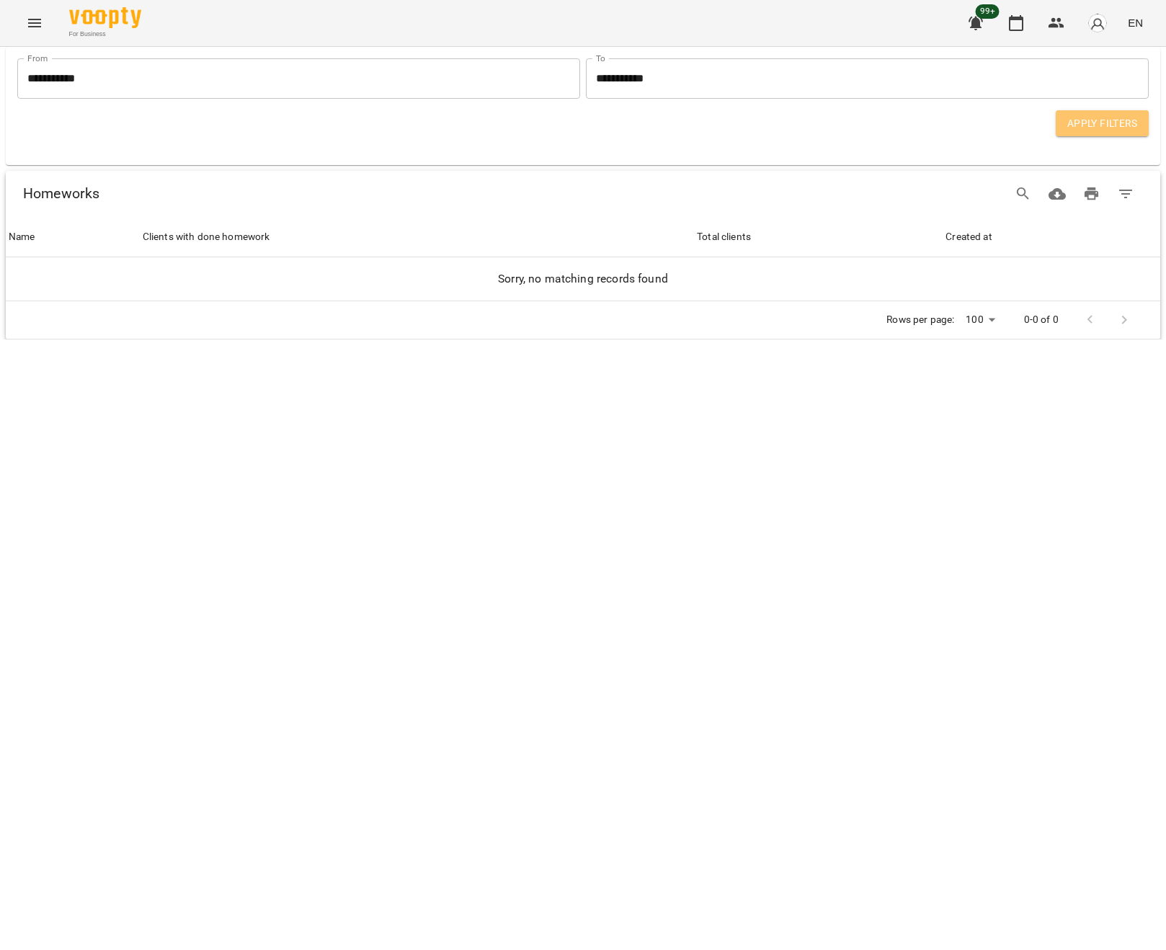
click at [1084, 127] on span "Apply Filters" at bounding box center [1102, 123] width 70 height 17
click at [1075, 129] on span "Apply Filters" at bounding box center [1102, 123] width 70 height 17
click at [975, 24] on icon "button" at bounding box center [975, 24] width 14 height 14
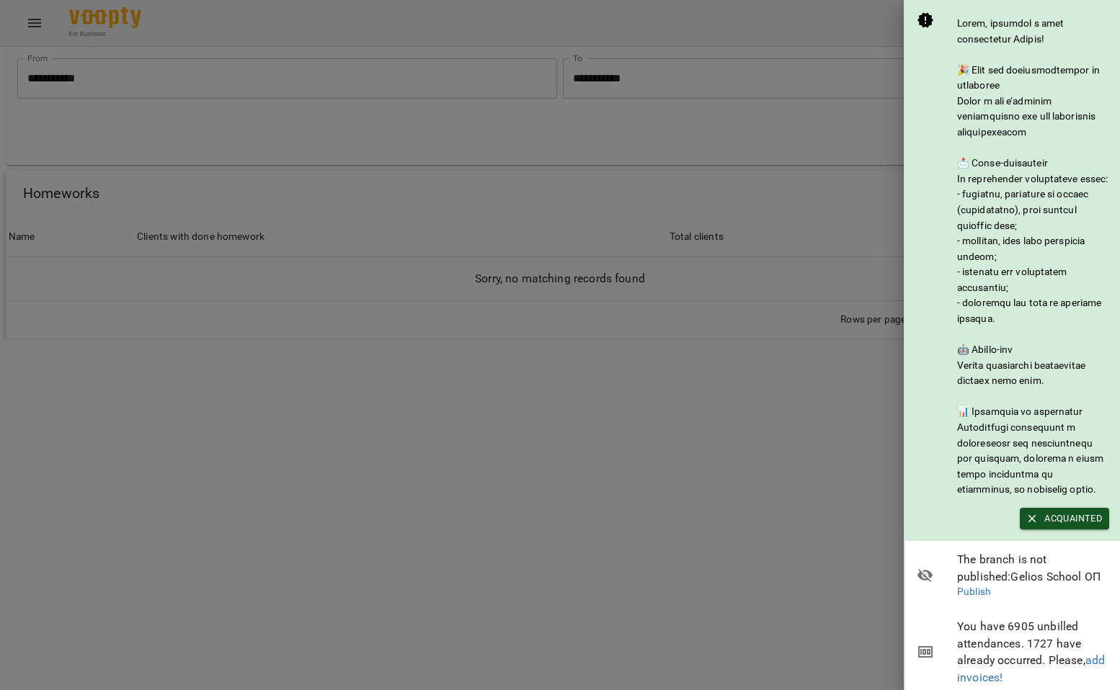
click at [676, 323] on div at bounding box center [560, 345] width 1120 height 690
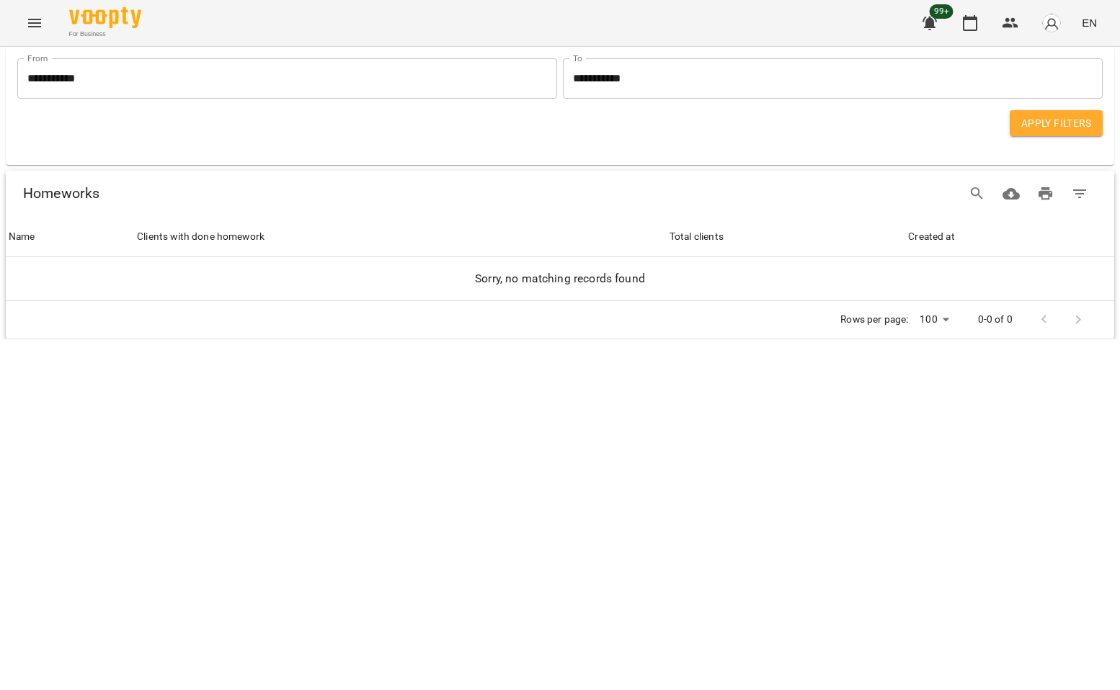
click at [33, 32] on button "Menu" at bounding box center [34, 23] width 35 height 35
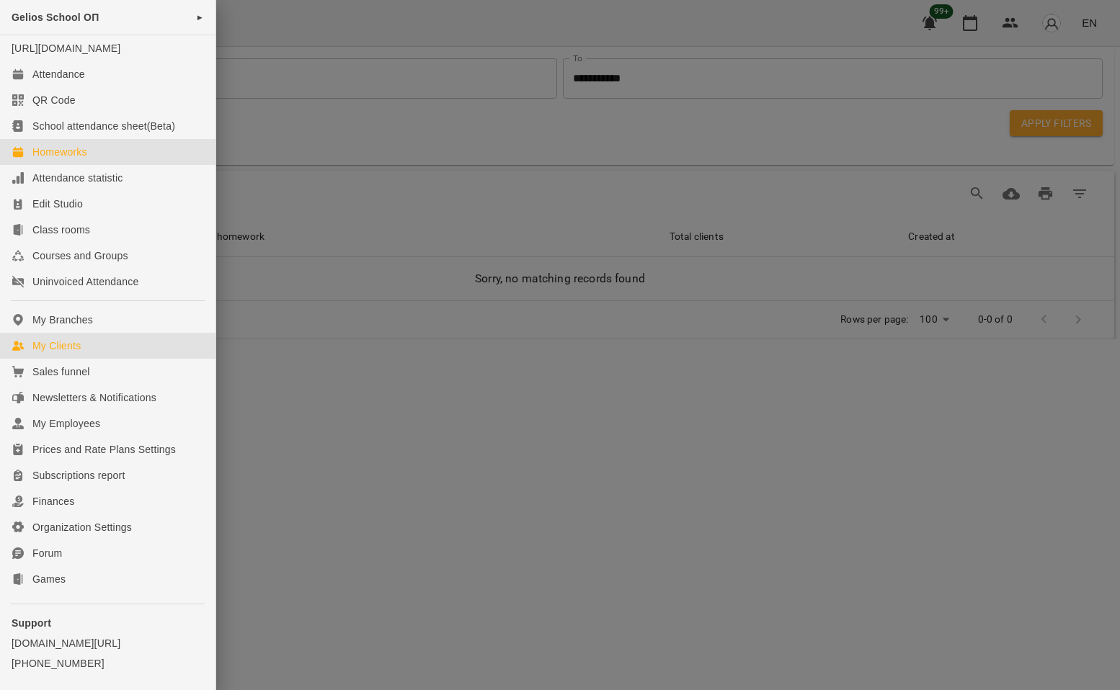
click at [63, 353] on div "My Clients" at bounding box center [56, 346] width 48 height 14
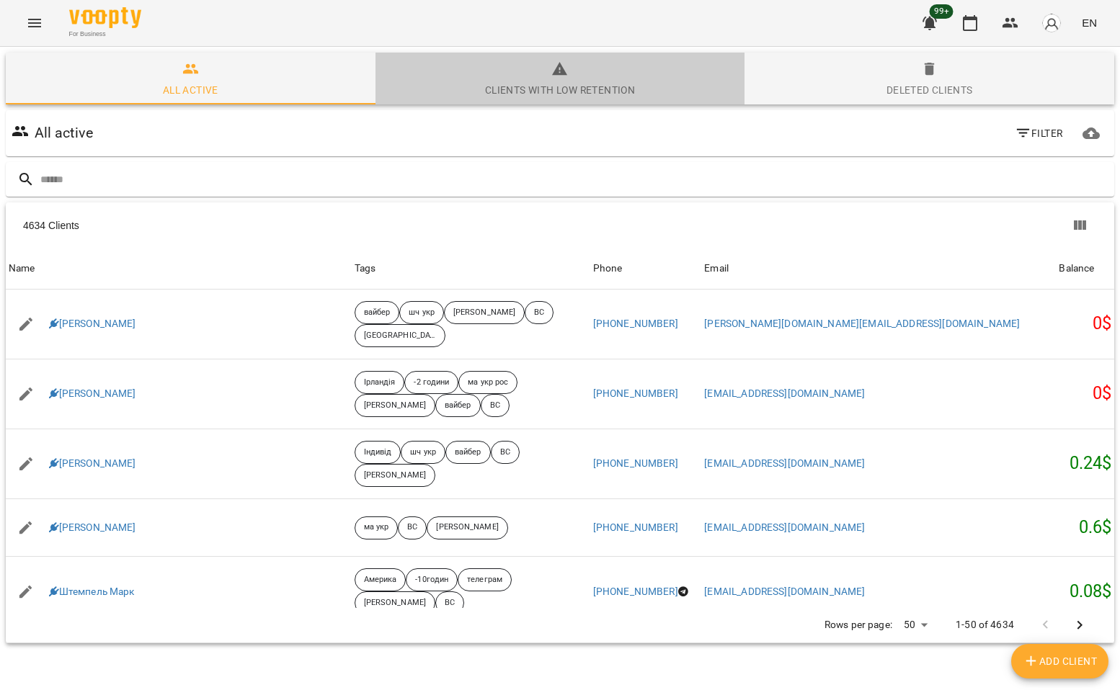
click at [568, 83] on div "Clients with low retention" at bounding box center [560, 89] width 150 height 17
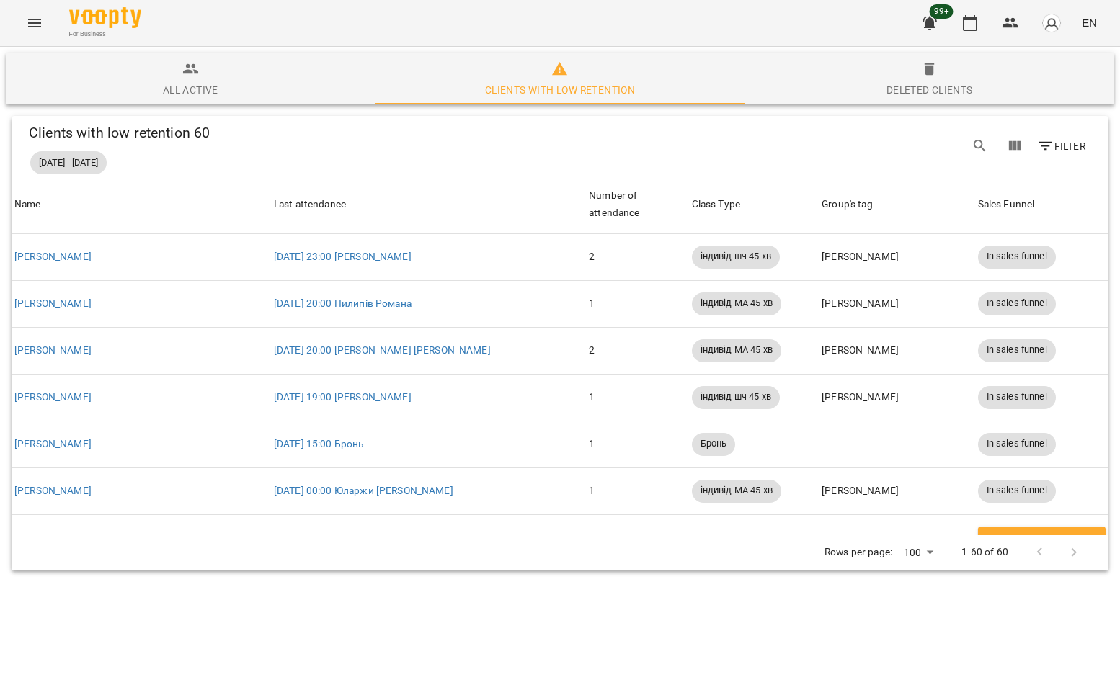
click at [957, 84] on div "Deleted clients" at bounding box center [929, 89] width 86 height 17
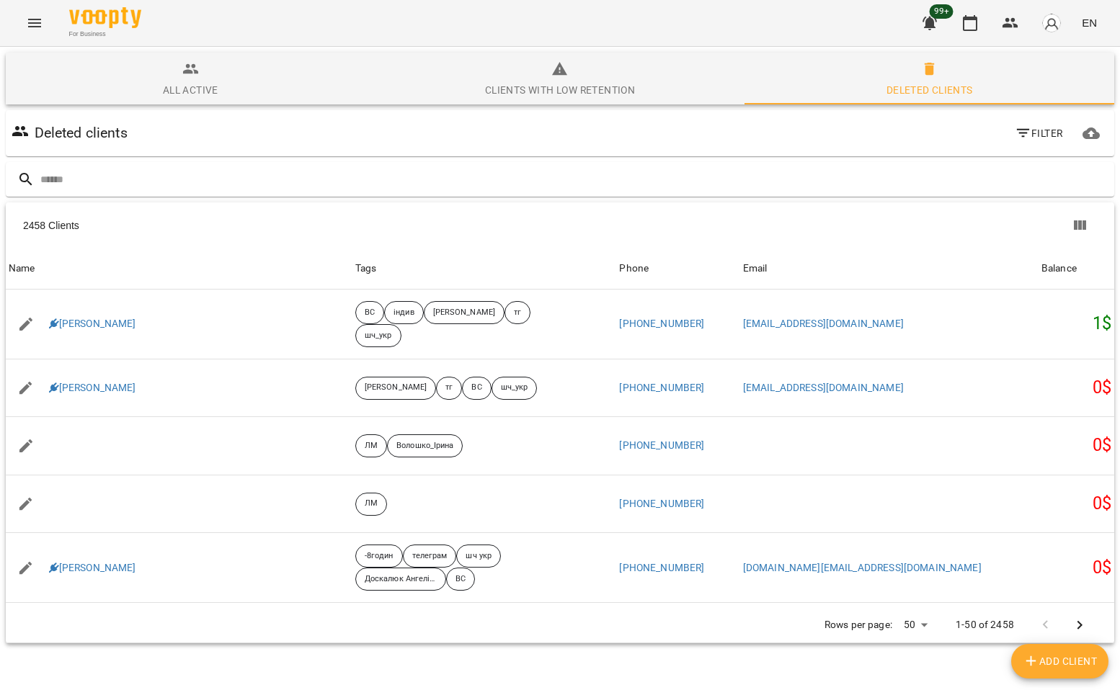
click at [34, 19] on icon "Menu" at bounding box center [34, 23] width 13 height 9
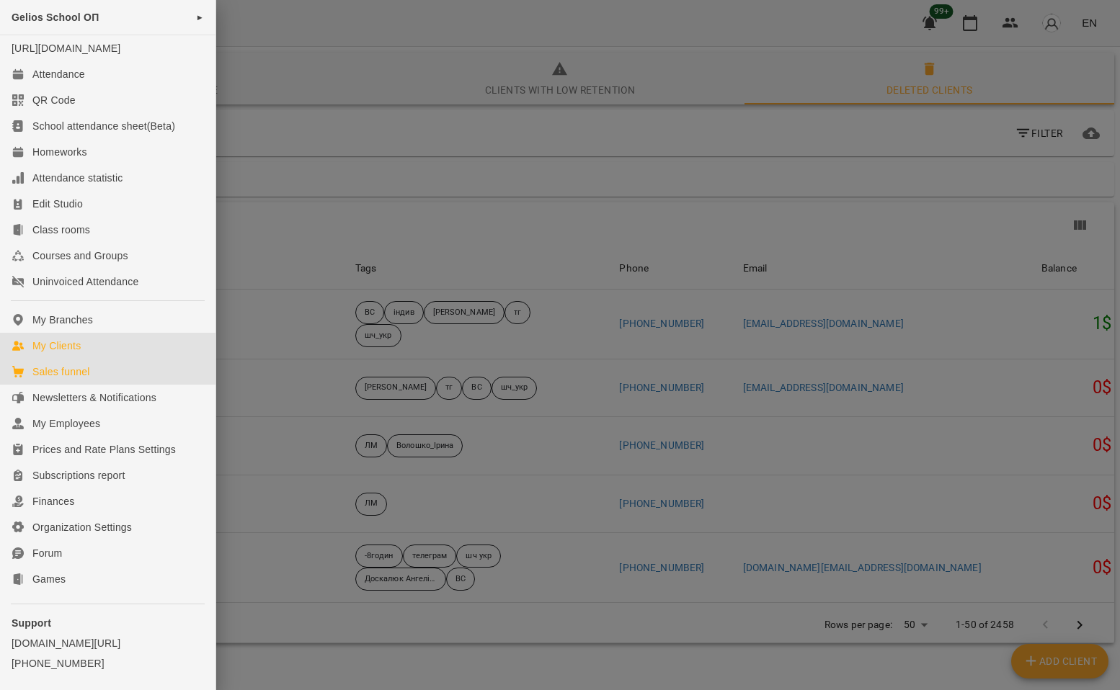
click at [73, 379] on div "Sales funnel" at bounding box center [60, 372] width 57 height 14
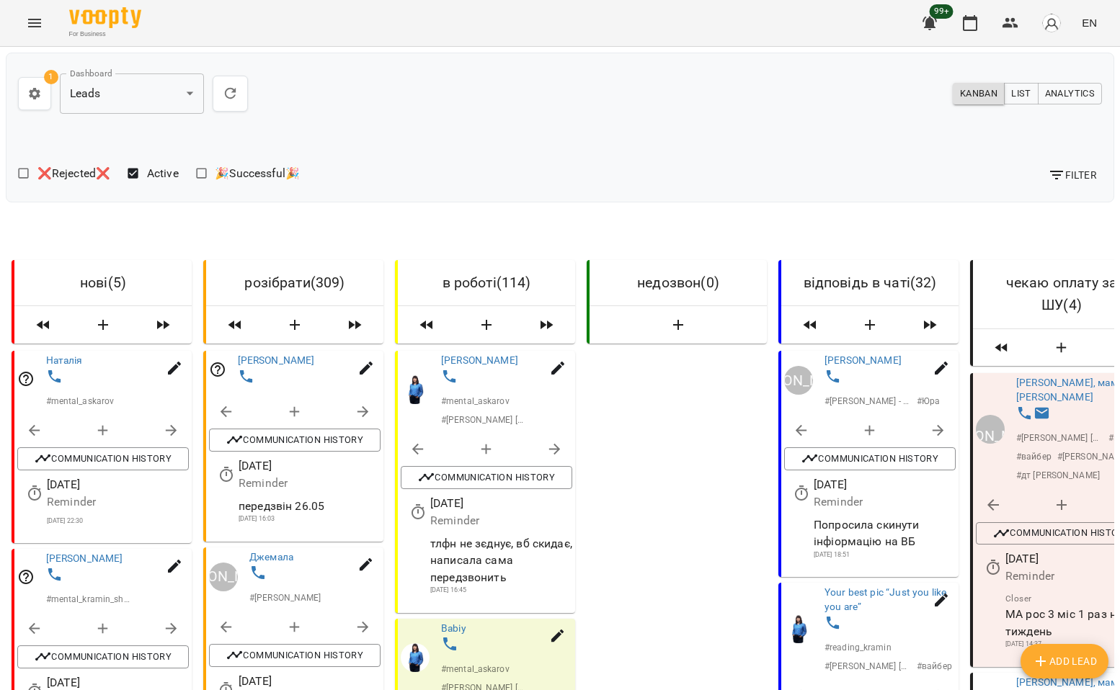
click at [32, 27] on icon "Menu" at bounding box center [34, 23] width 13 height 9
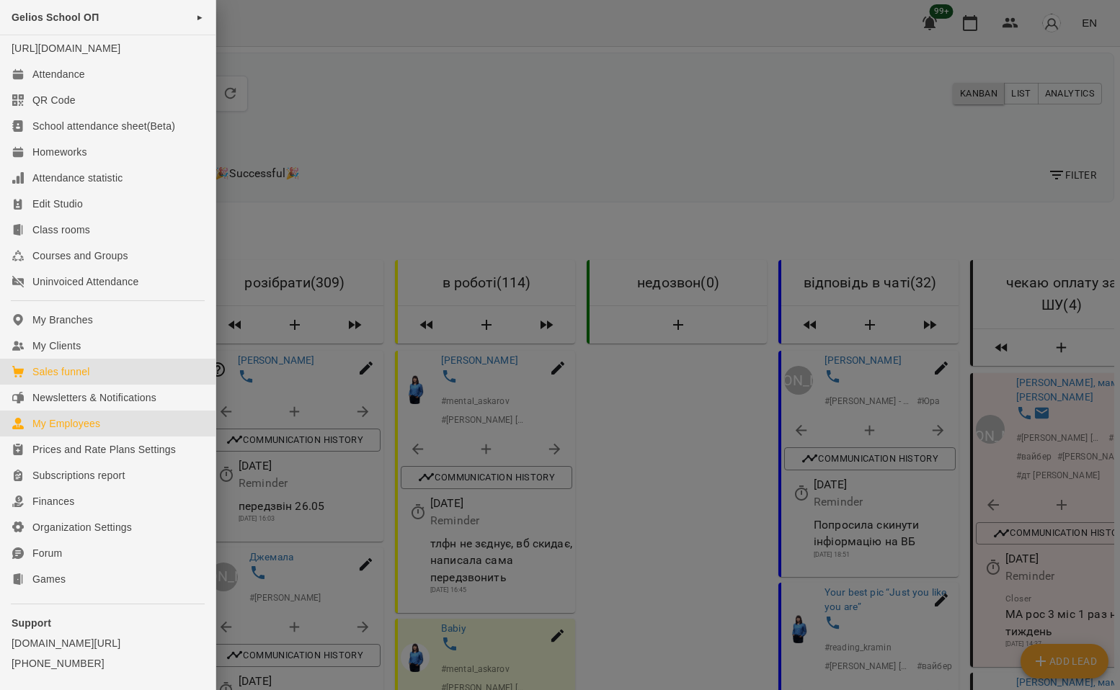
click at [82, 431] on div "My Employees" at bounding box center [66, 423] width 68 height 14
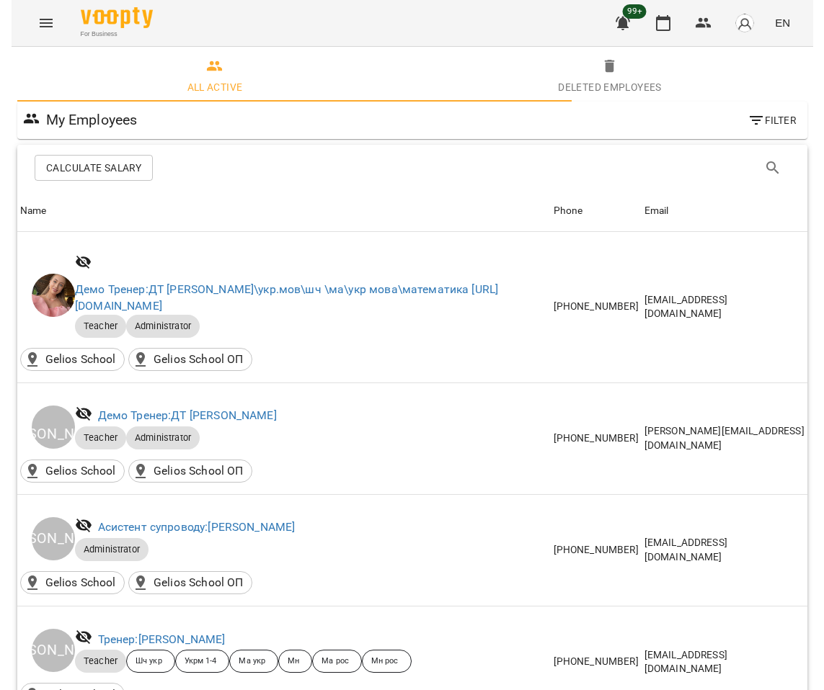
scroll to position [9796, 0]
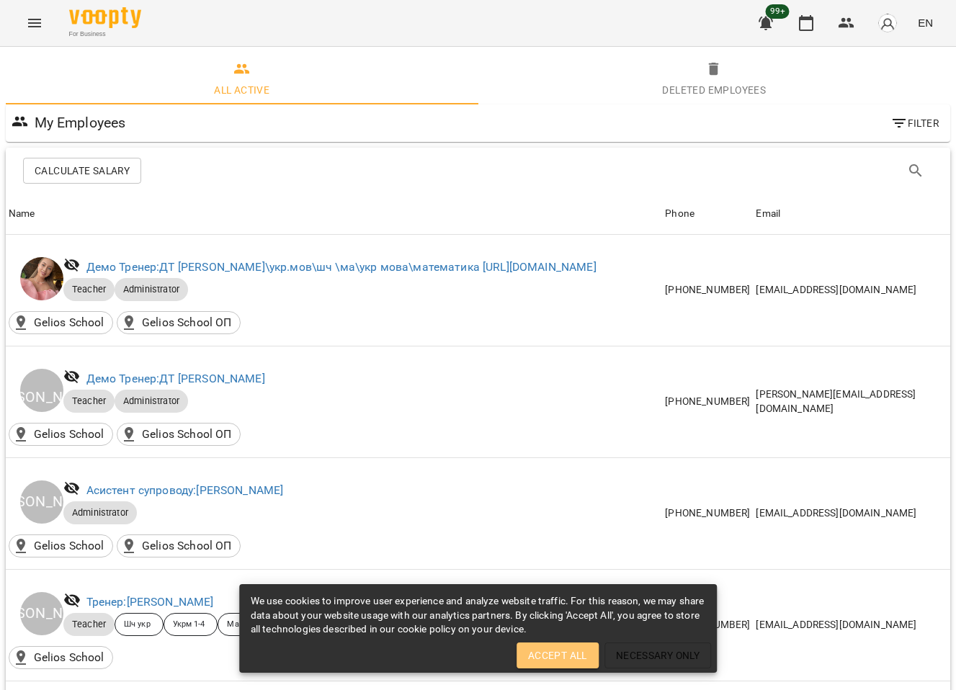
click at [566, 664] on button "Accept All" at bounding box center [558, 656] width 82 height 26
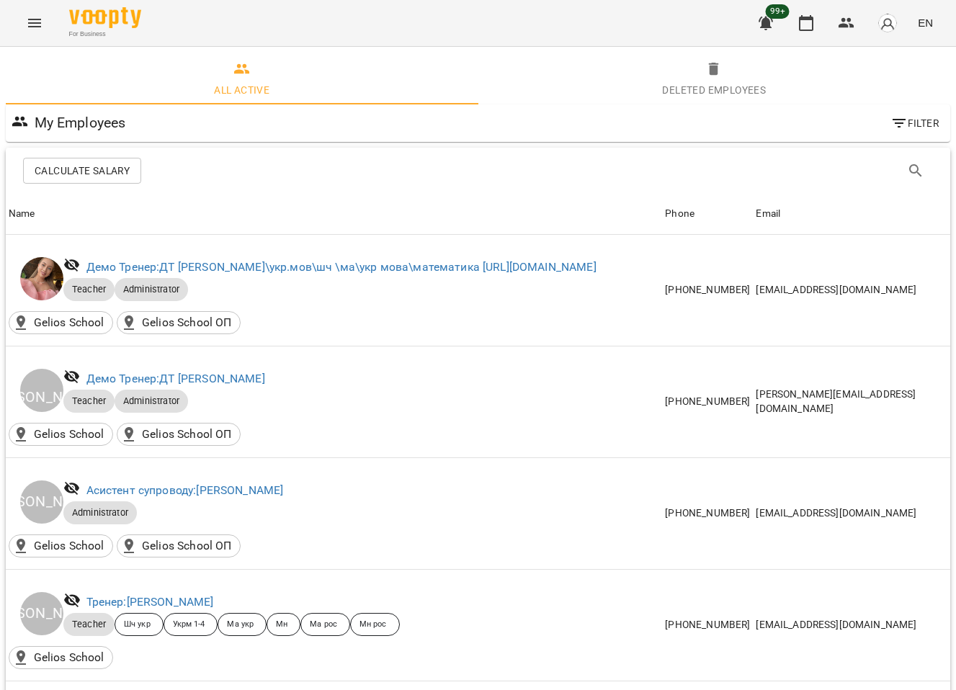
click at [30, 26] on icon "Menu" at bounding box center [34, 23] width 13 height 9
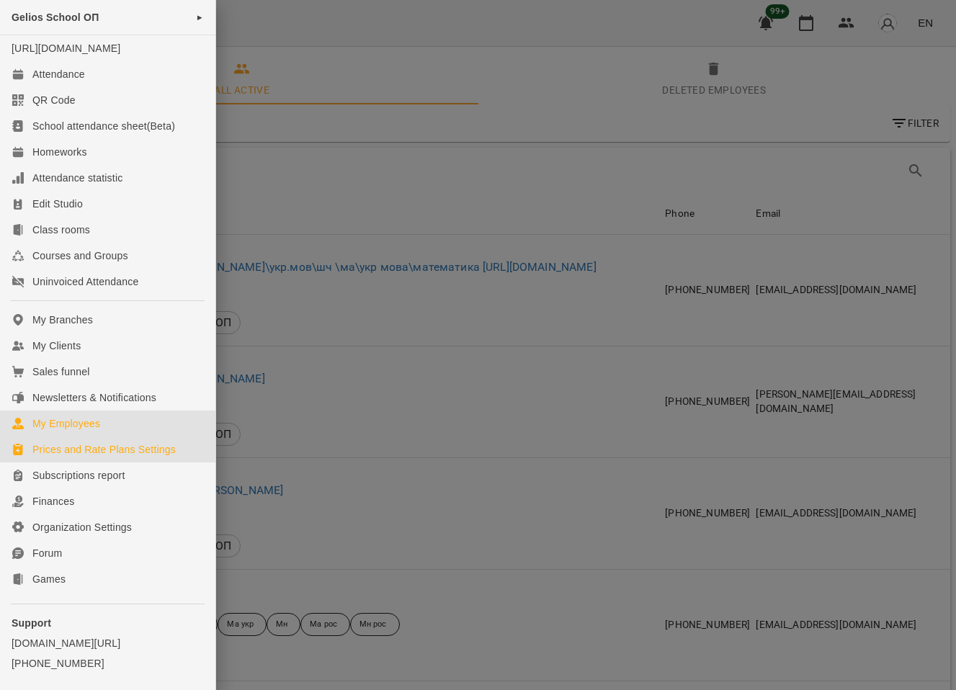
click at [96, 457] on div "Prices and Rate Plans Settings" at bounding box center [103, 449] width 143 height 14
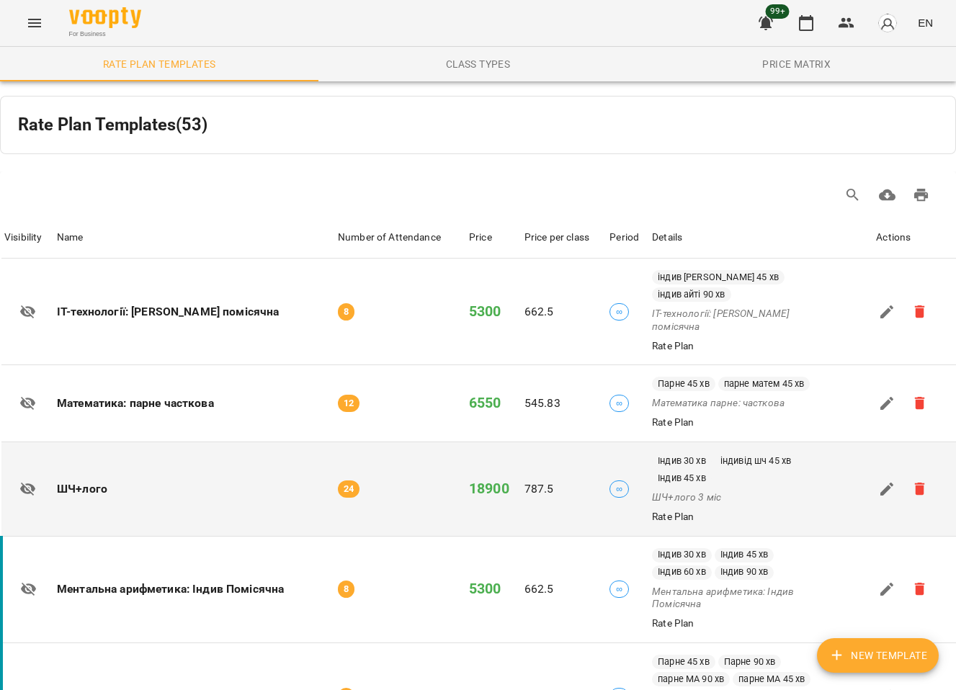
scroll to position [198, 0]
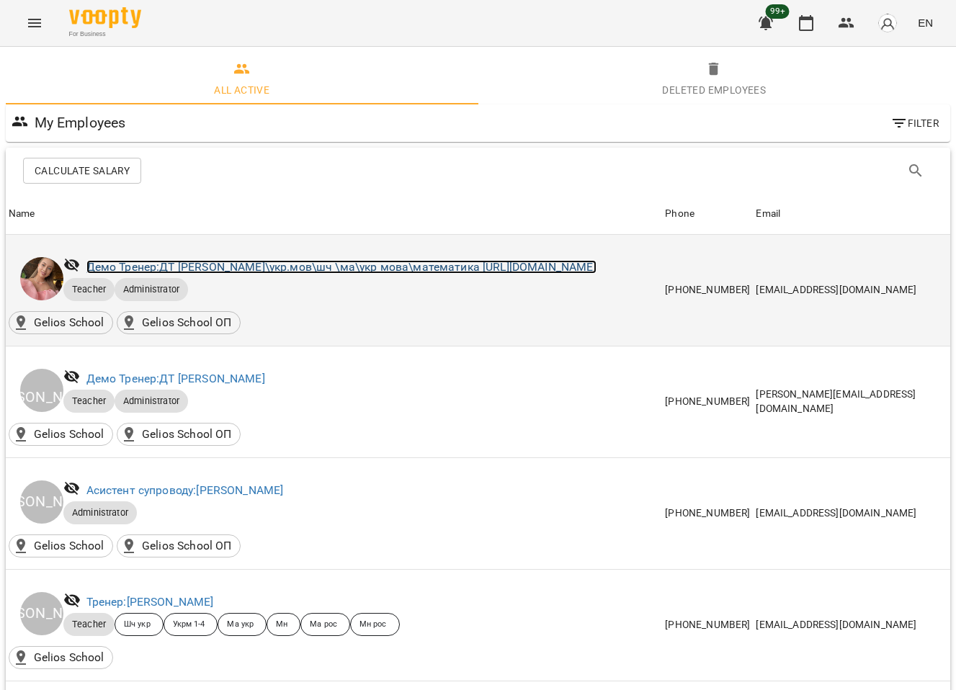
click at [345, 267] on link "Демо Тренер: ДТ Бойко Юлія\укр.мов\шч \ма\укр мова\математика https://us06web.z…" at bounding box center [341, 267] width 510 height 14
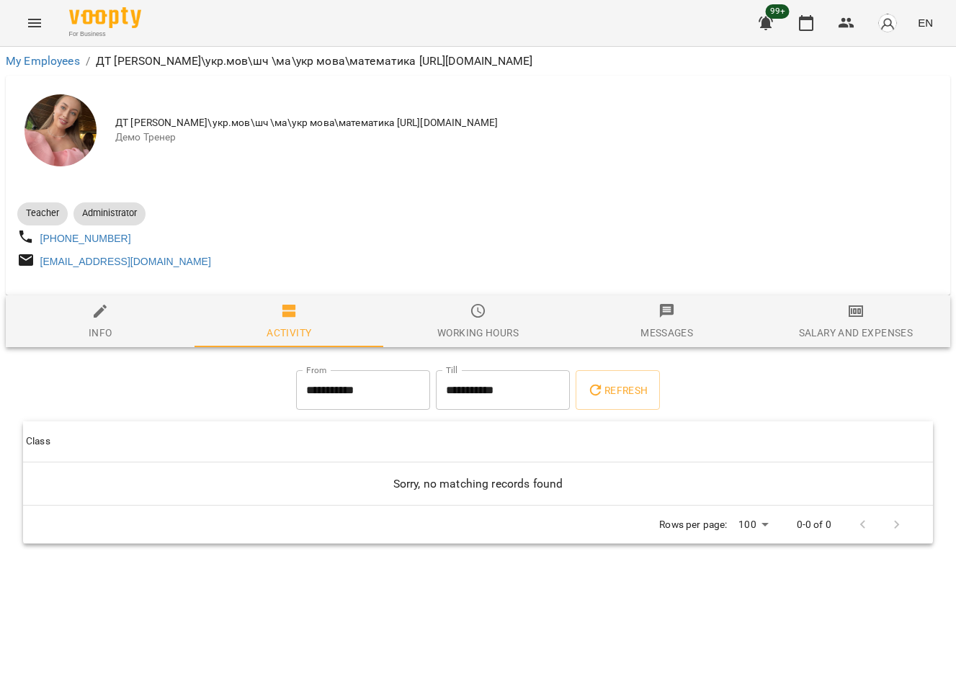
click at [112, 324] on span "Info" at bounding box center [99, 322] width 171 height 39
select select "**"
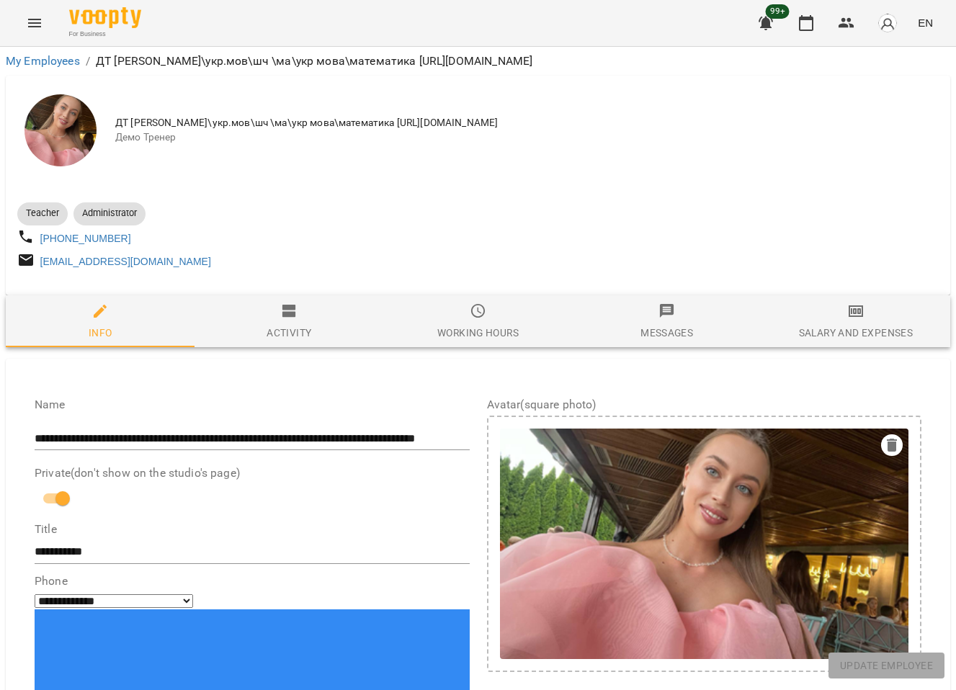
click at [298, 333] on div "Activity" at bounding box center [289, 332] width 45 height 17
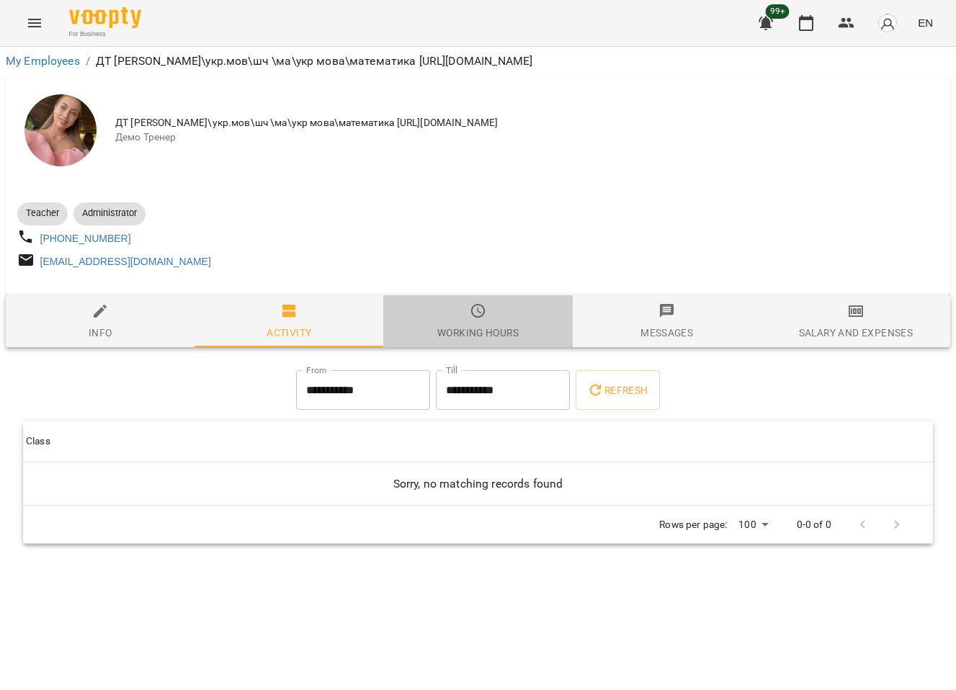
click at [453, 320] on span "Working hours" at bounding box center [477, 322] width 171 height 39
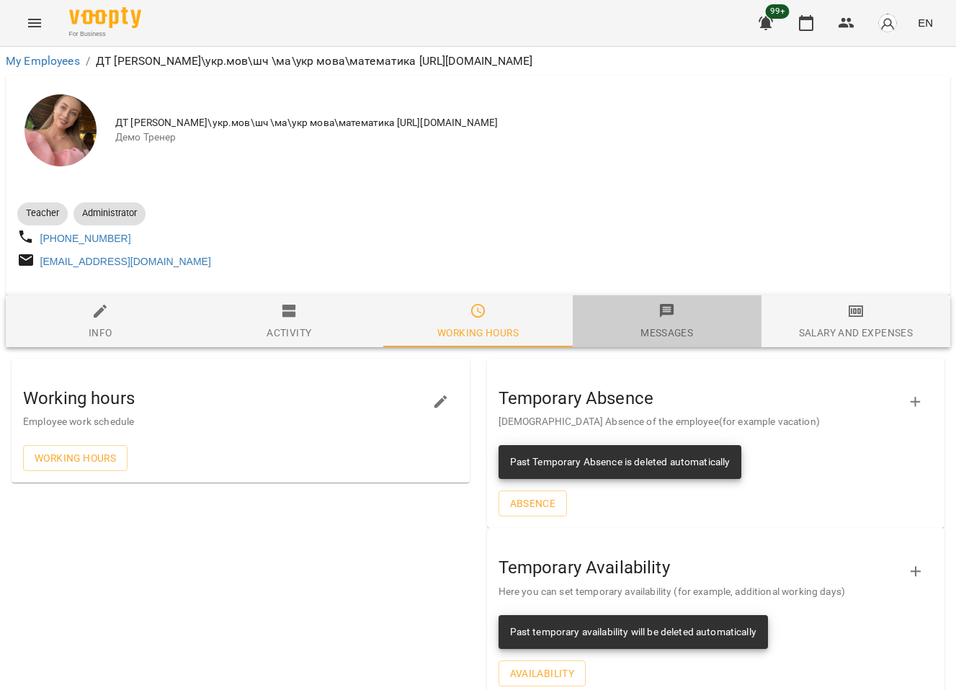
click at [682, 329] on span "Messages" at bounding box center [666, 322] width 171 height 39
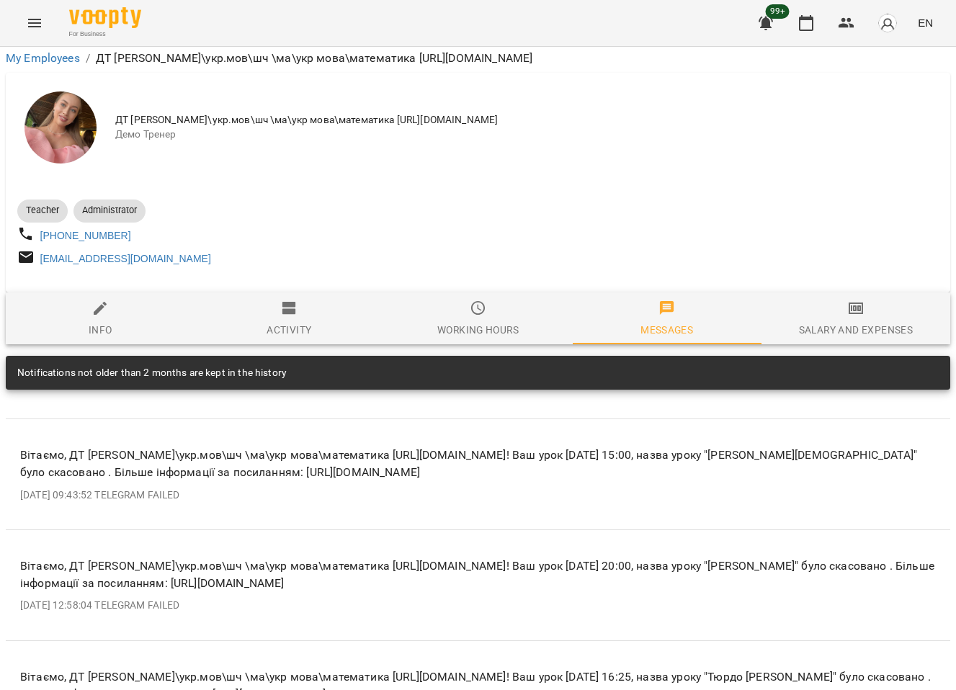
scroll to position [133, 0]
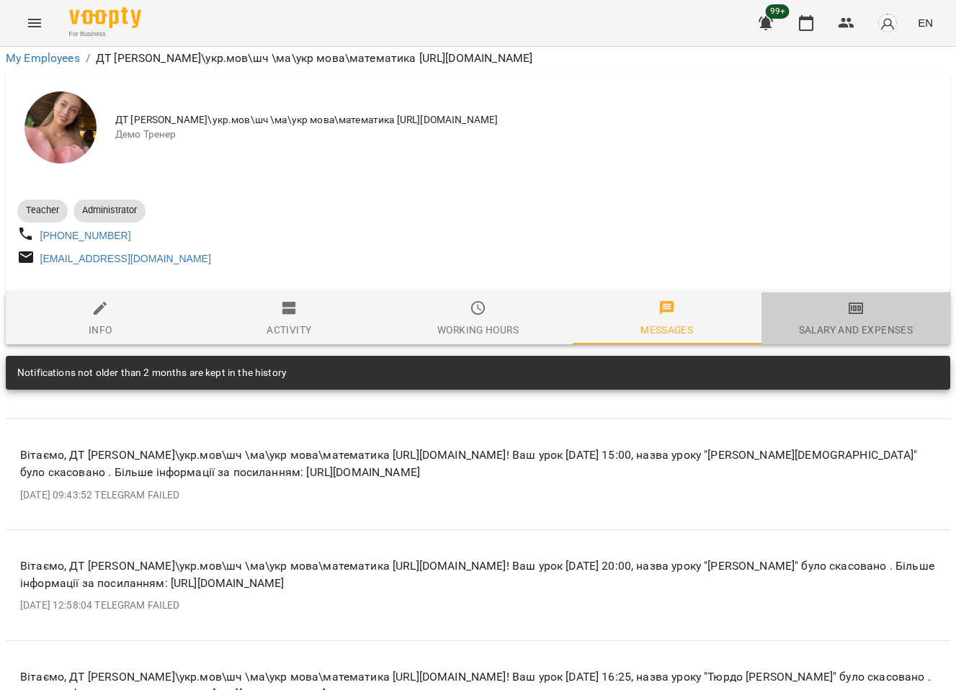
click at [823, 321] on div "Salary and Expenses" at bounding box center [856, 329] width 114 height 17
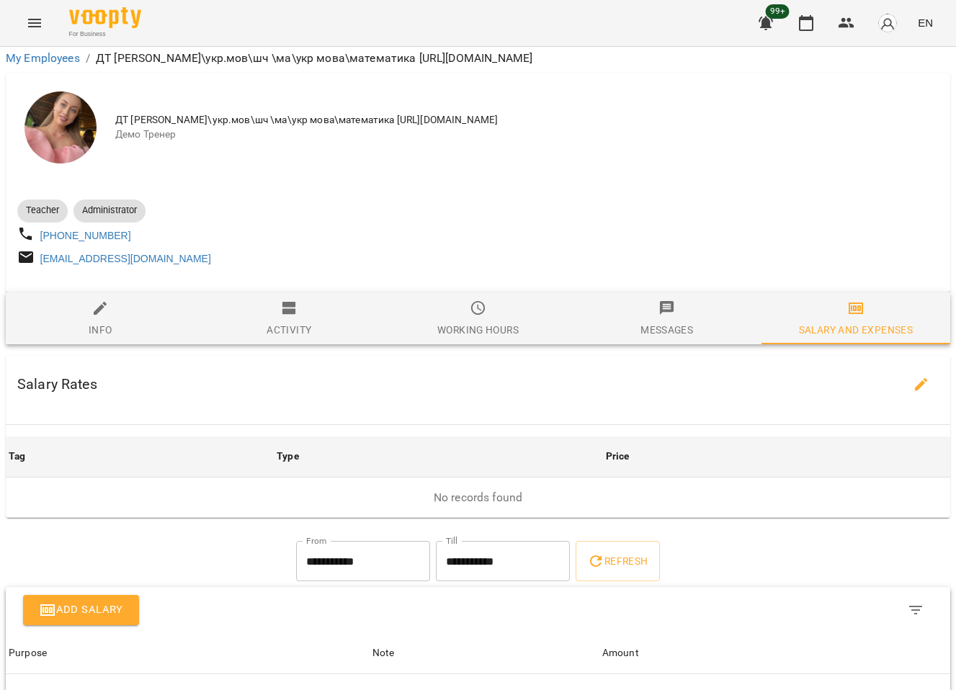
scroll to position [0, 0]
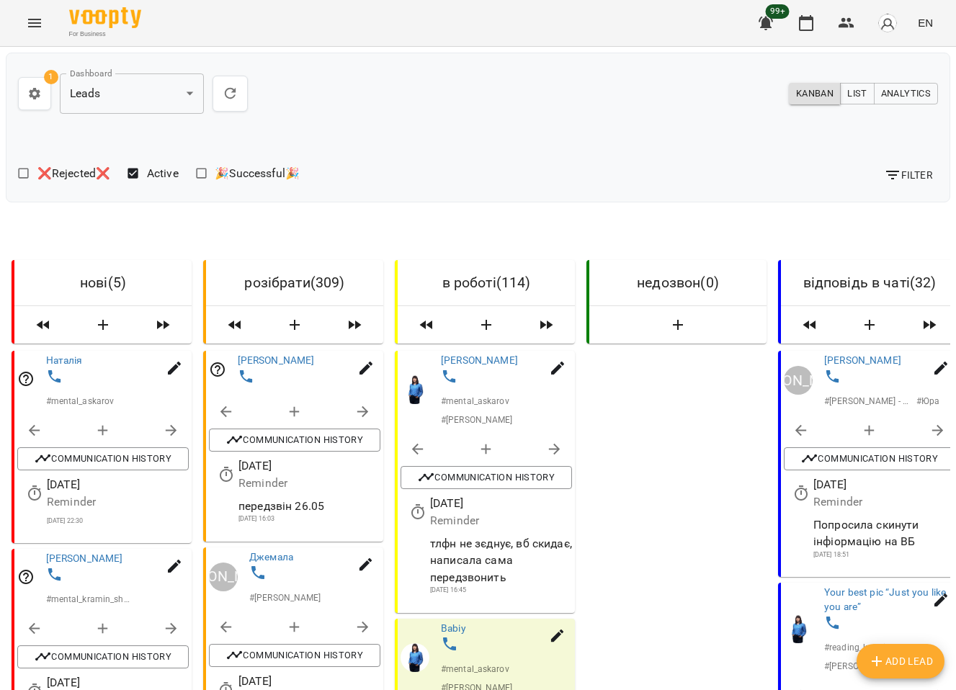
click at [32, 24] on icon "Menu" at bounding box center [34, 22] width 17 height 17
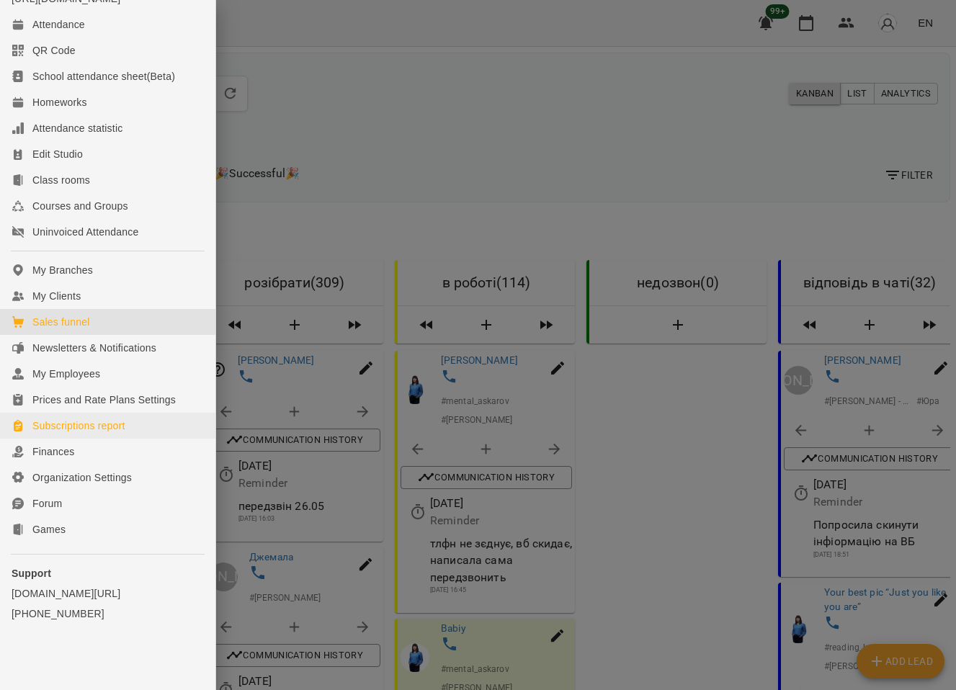
scroll to position [79, 0]
click at [105, 269] on link "My Branches" at bounding box center [107, 270] width 215 height 26
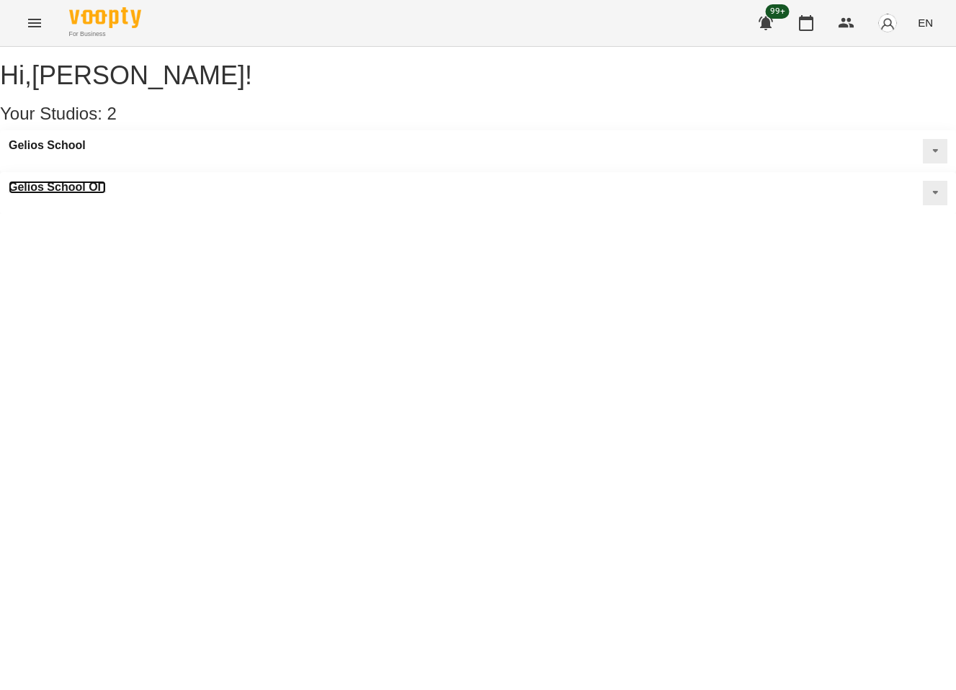
click at [106, 181] on h3 "Gelios School ОП" at bounding box center [57, 187] width 97 height 13
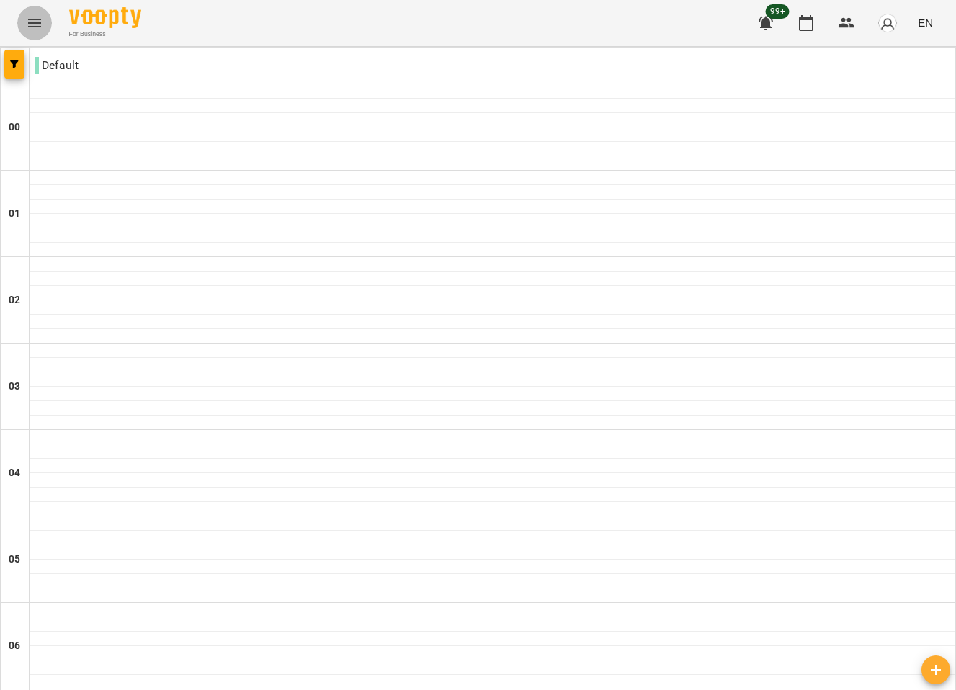
click at [33, 31] on icon "Menu" at bounding box center [34, 22] width 17 height 17
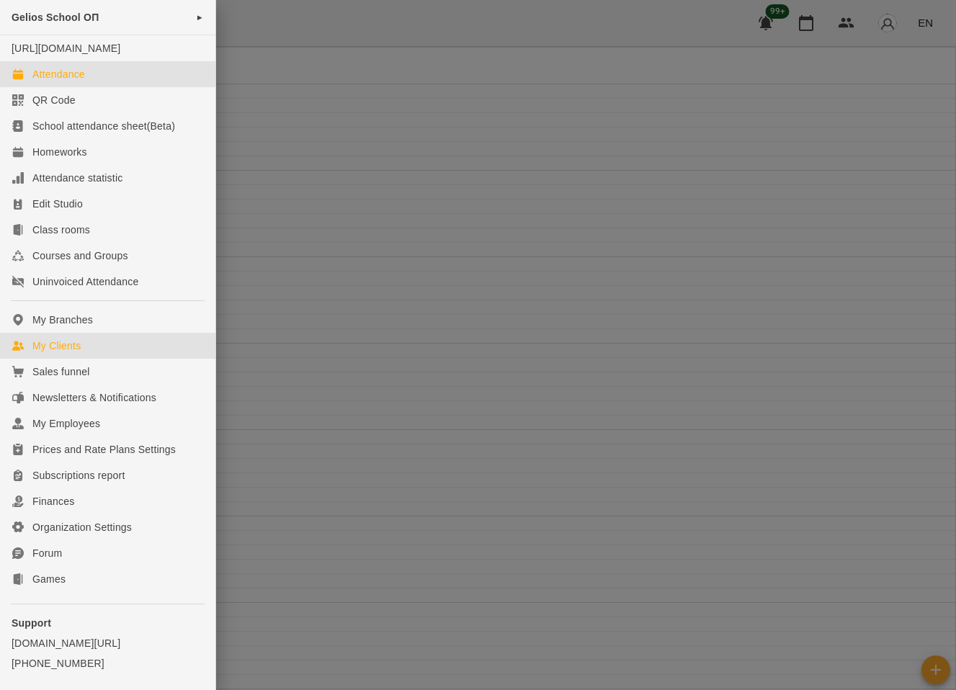
click at [76, 353] on div "My Clients" at bounding box center [56, 346] width 48 height 14
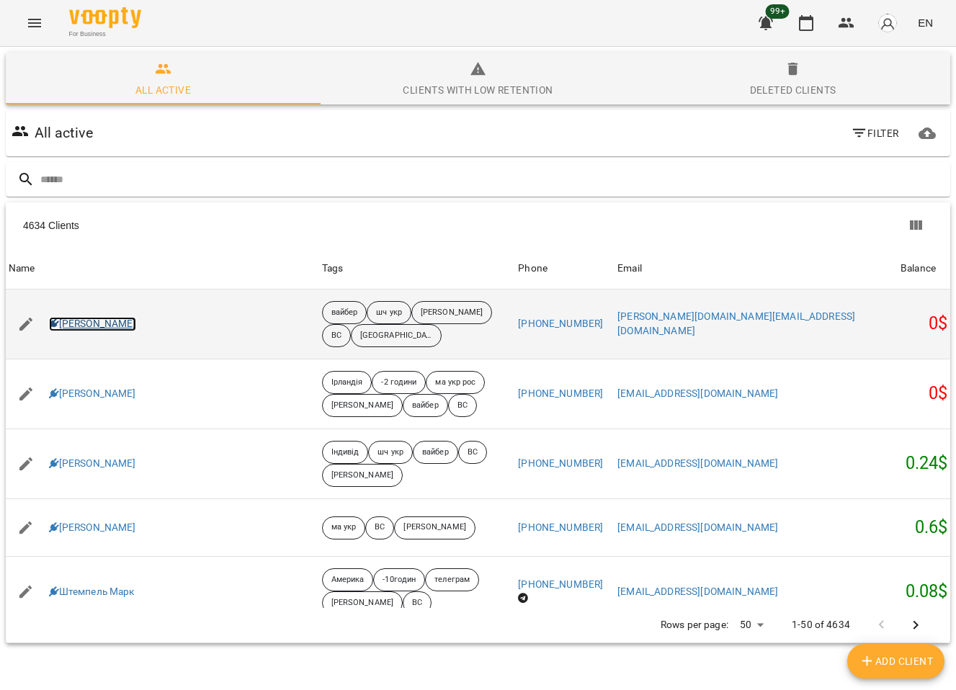
click at [119, 323] on link "[PERSON_NAME]" at bounding box center [92, 324] width 87 height 14
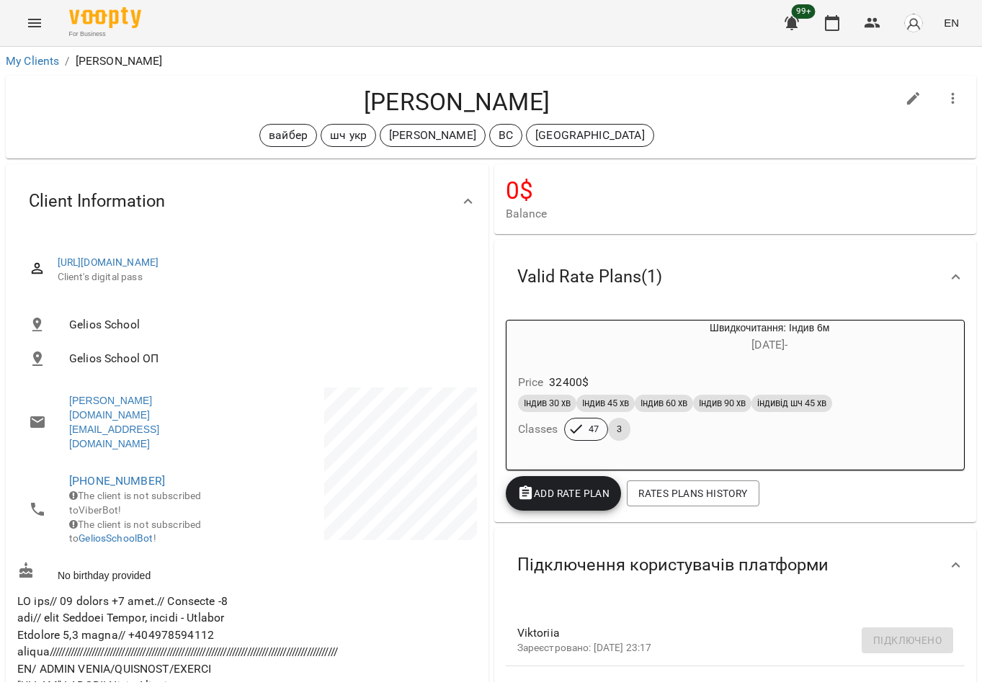
click at [952, 104] on icon "button" at bounding box center [953, 98] width 17 height 17
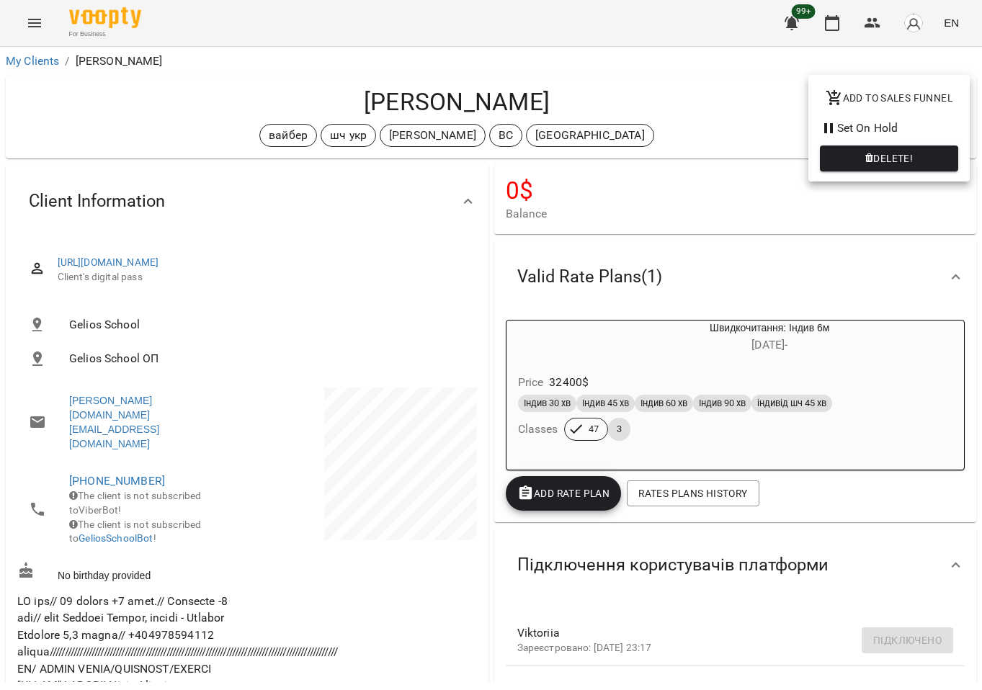
click at [717, 63] on div at bounding box center [491, 345] width 982 height 690
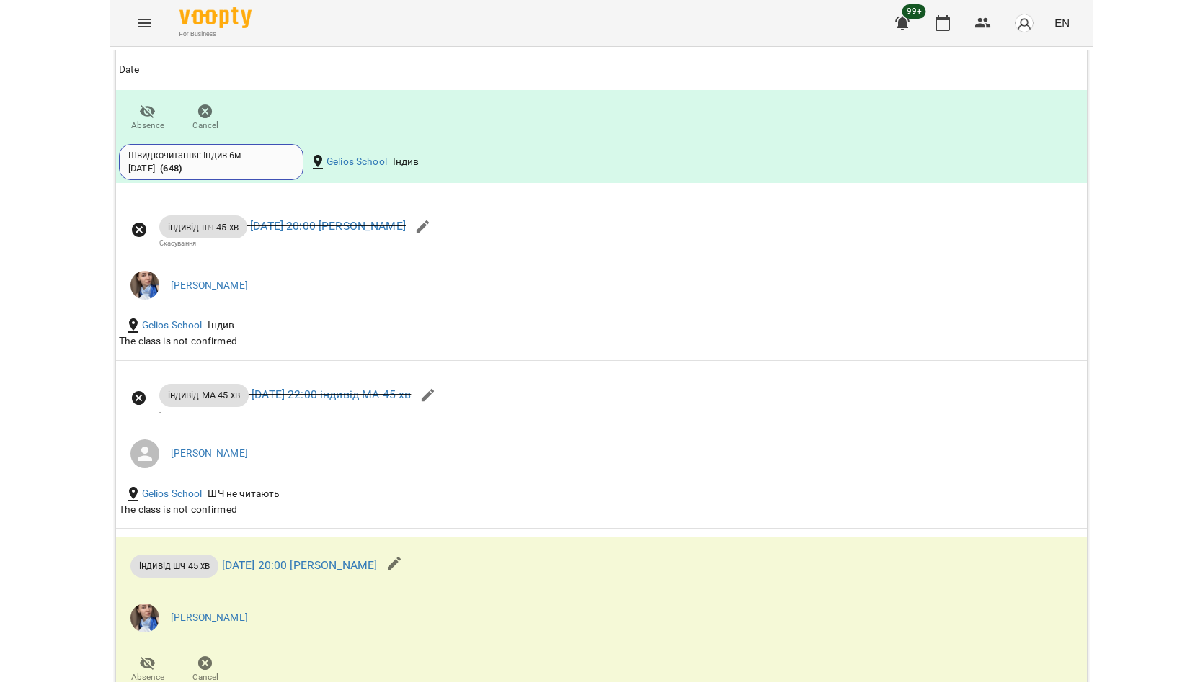
scroll to position [2072, 0]
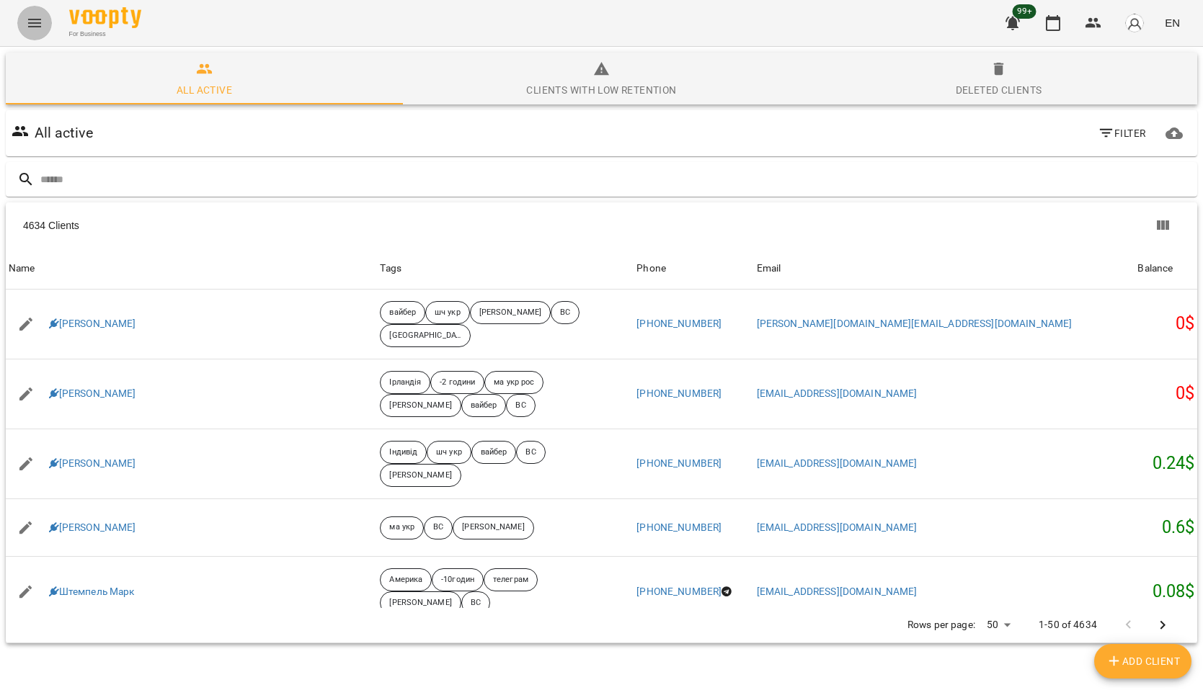
click at [29, 28] on icon "Menu" at bounding box center [34, 22] width 17 height 17
